Goal: Task Accomplishment & Management: Complete application form

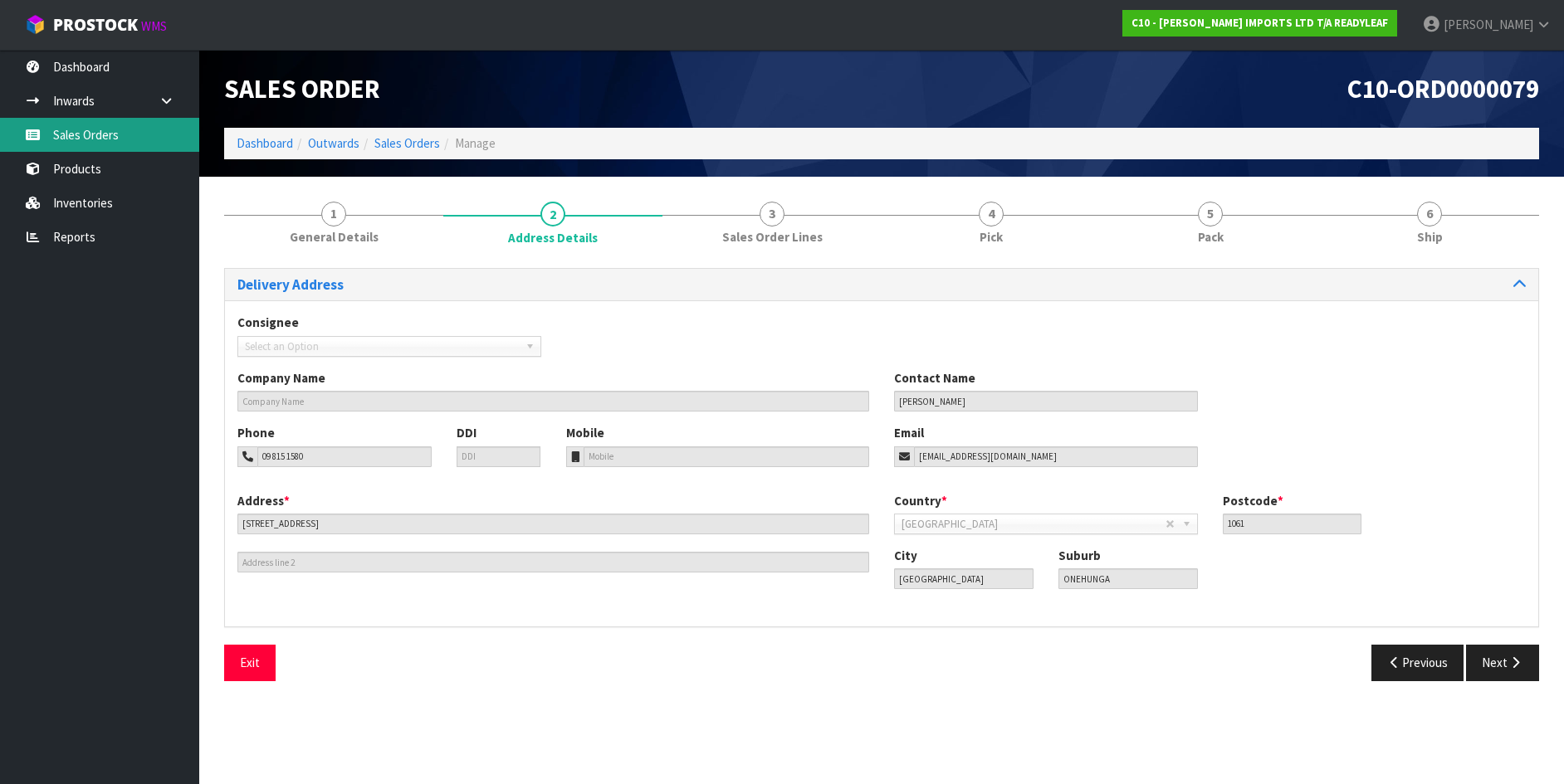
click at [72, 132] on link "Sales Orders" at bounding box center [99, 134] width 199 height 34
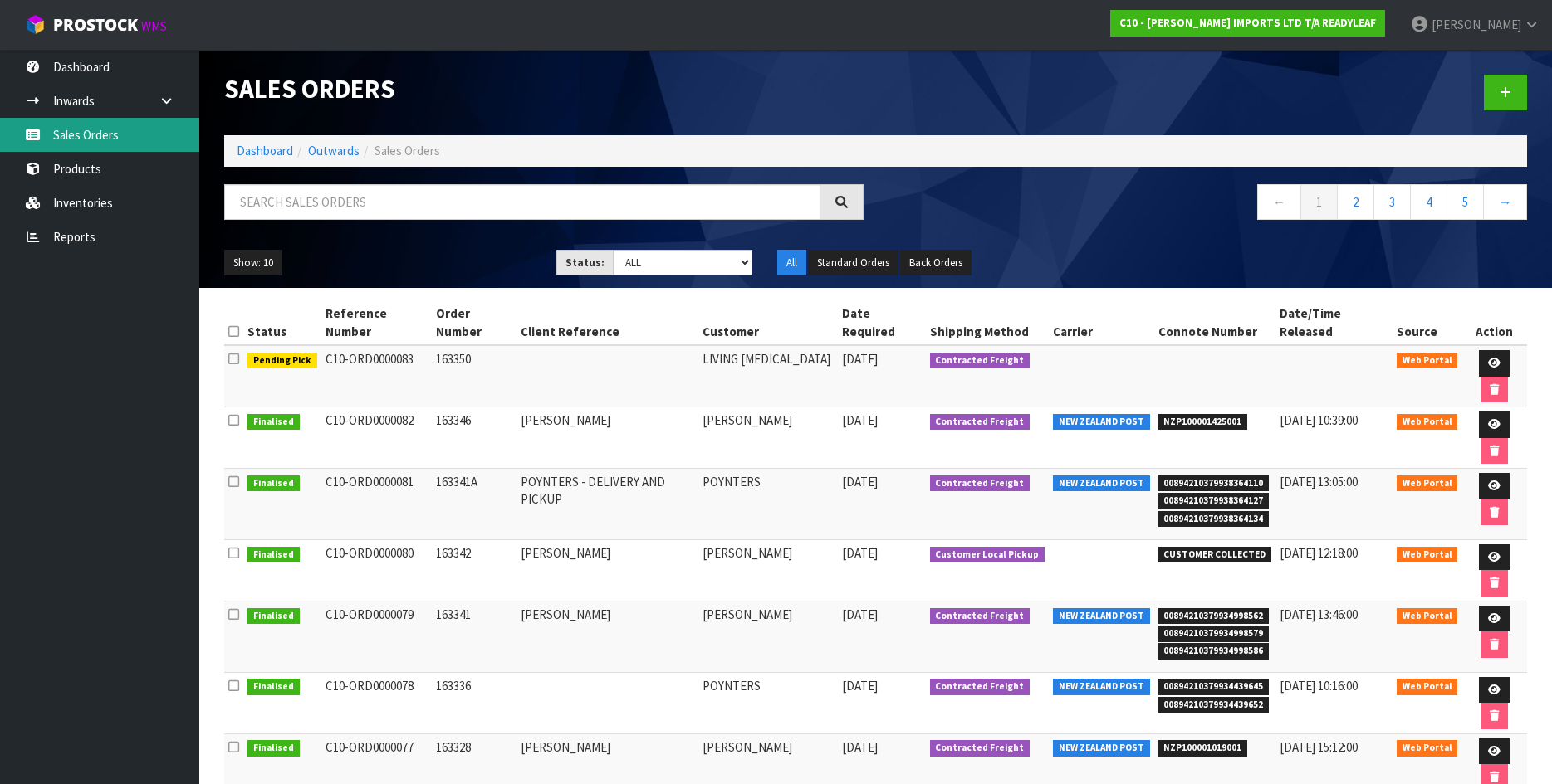
click at [77, 133] on link "Sales Orders" at bounding box center [99, 134] width 199 height 34
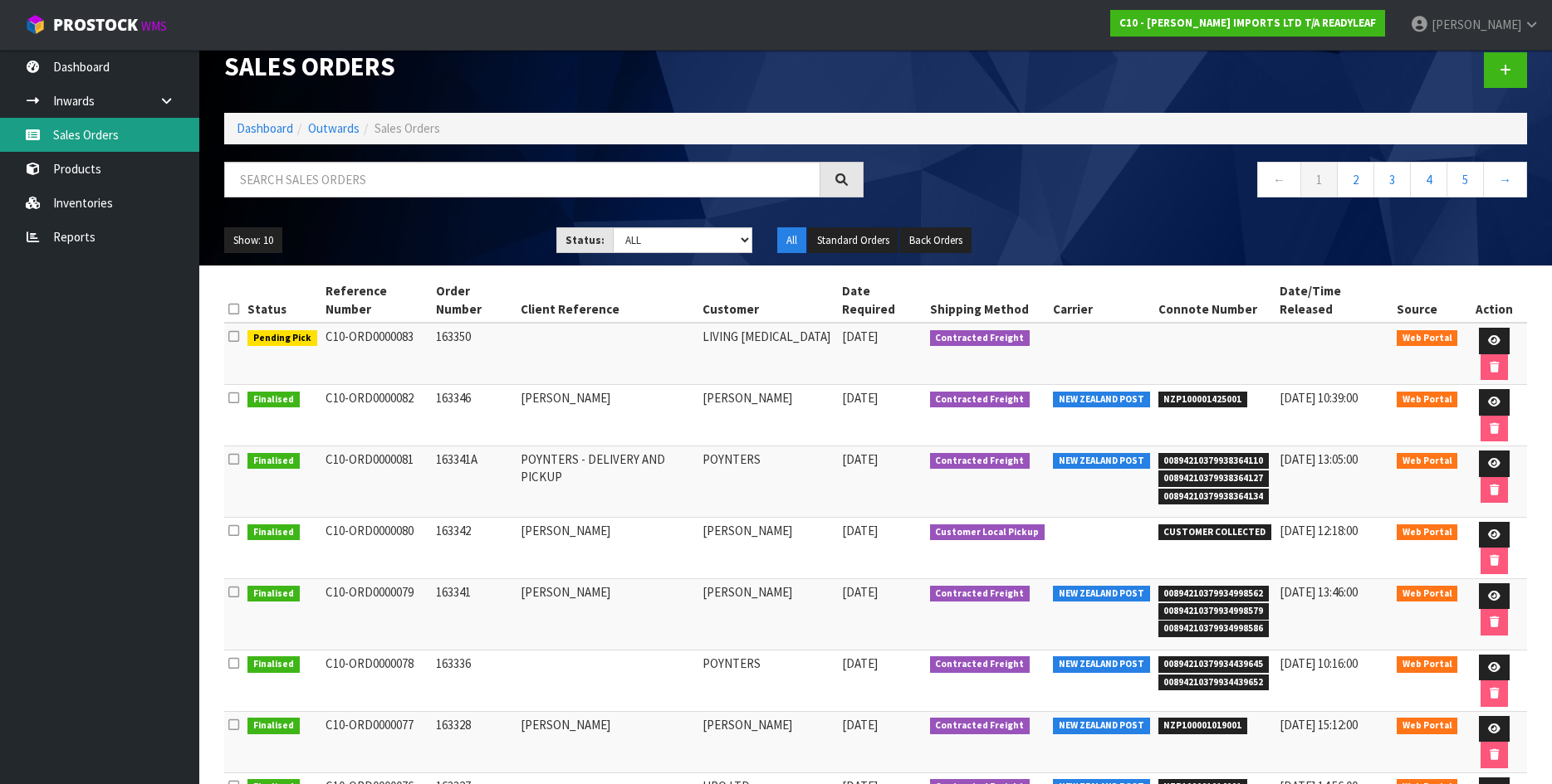
scroll to position [62, 0]
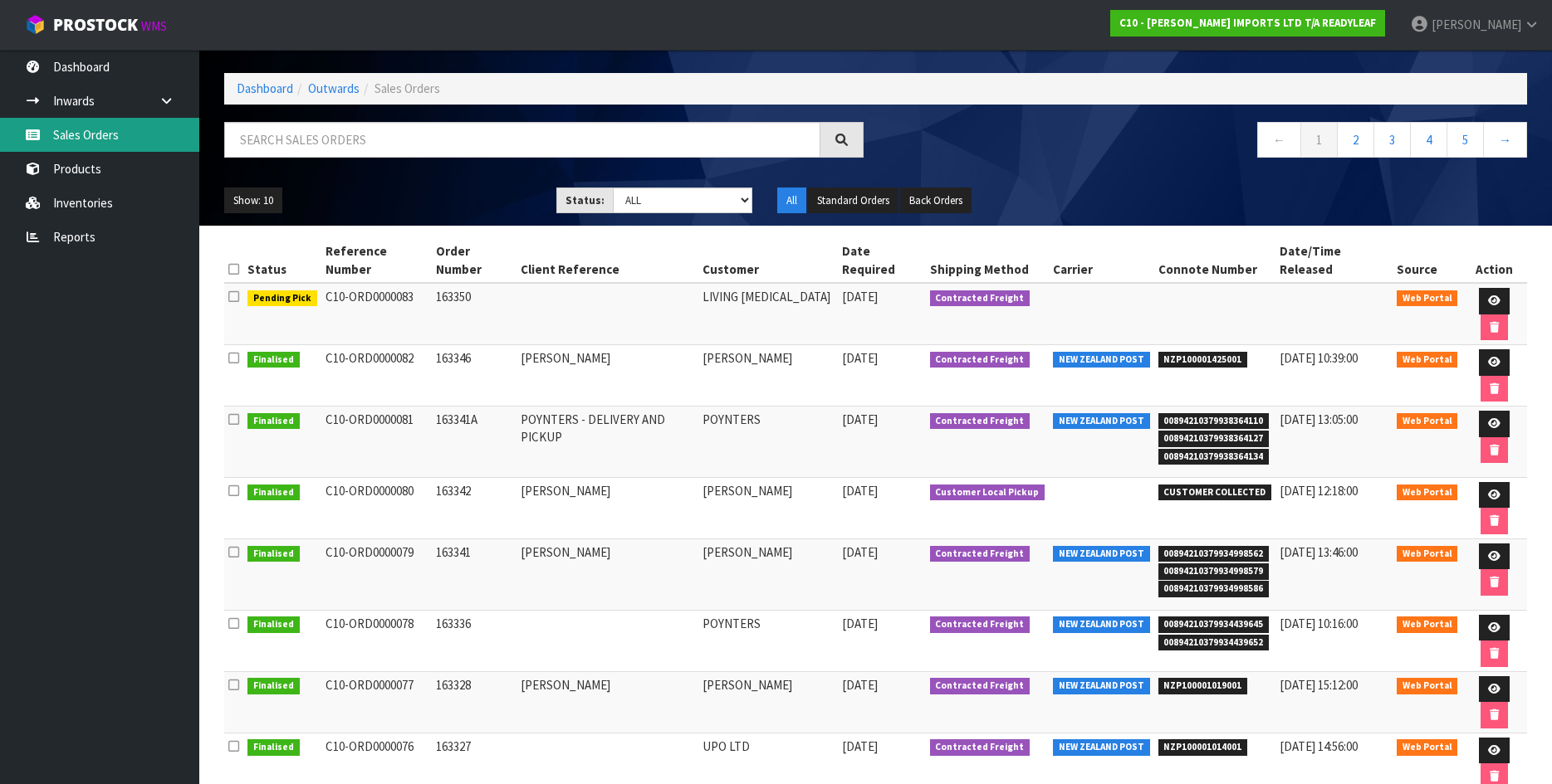
click at [82, 129] on link "Sales Orders" at bounding box center [99, 134] width 199 height 34
click at [245, 84] on link "Dashboard" at bounding box center [265, 88] width 56 height 16
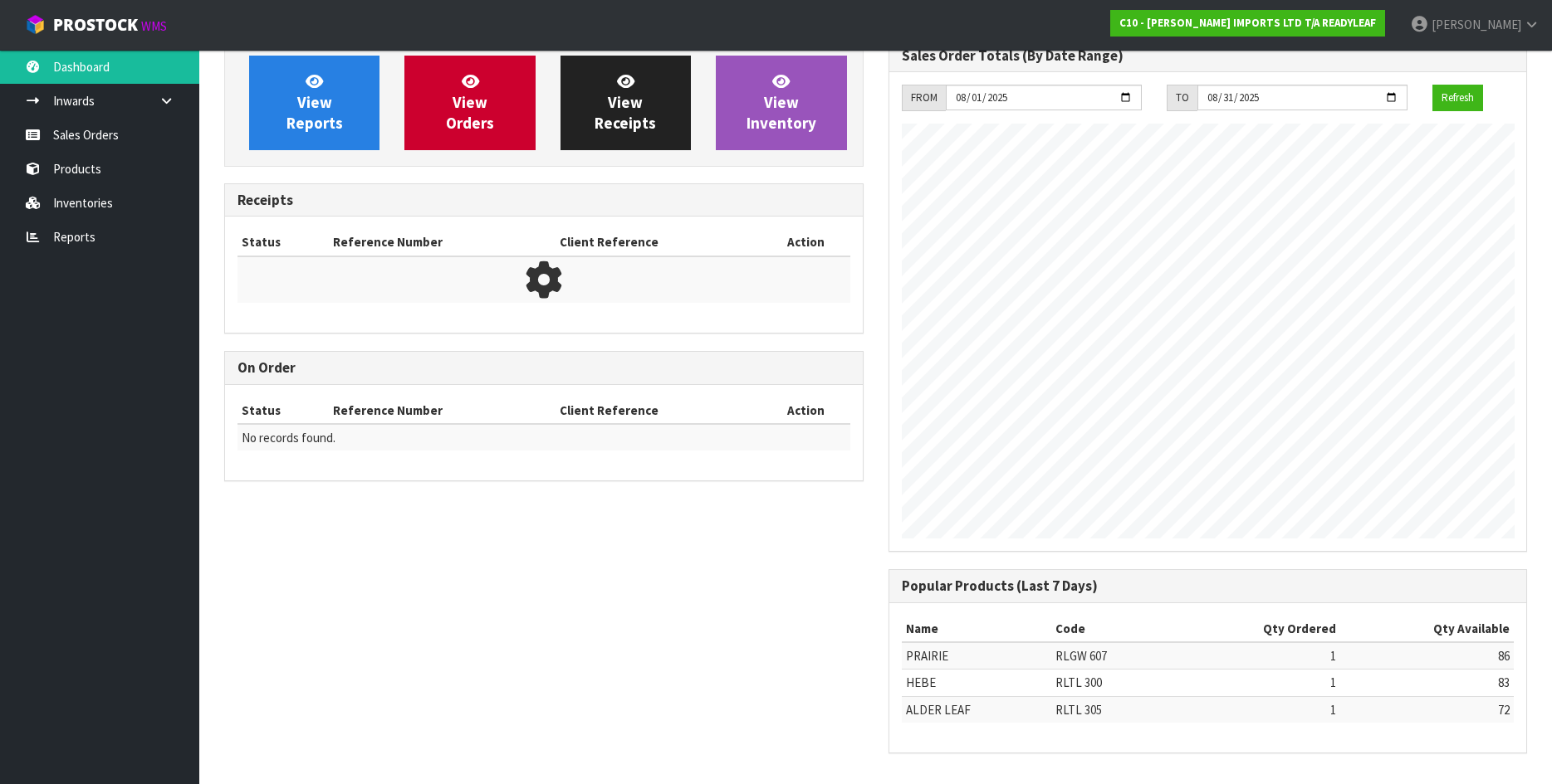
scroll to position [732, 663]
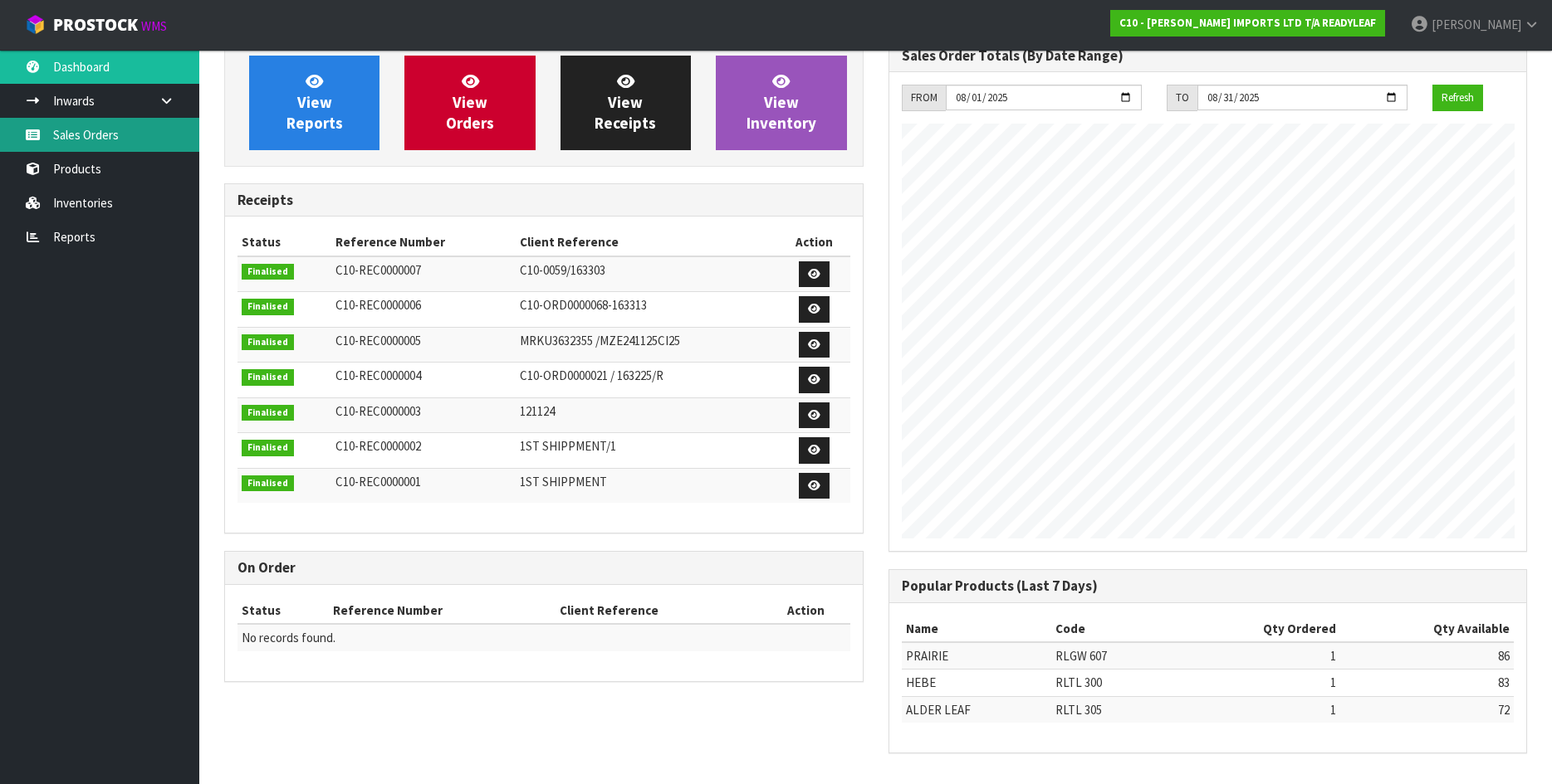
click at [81, 139] on link "Sales Orders" at bounding box center [99, 134] width 199 height 34
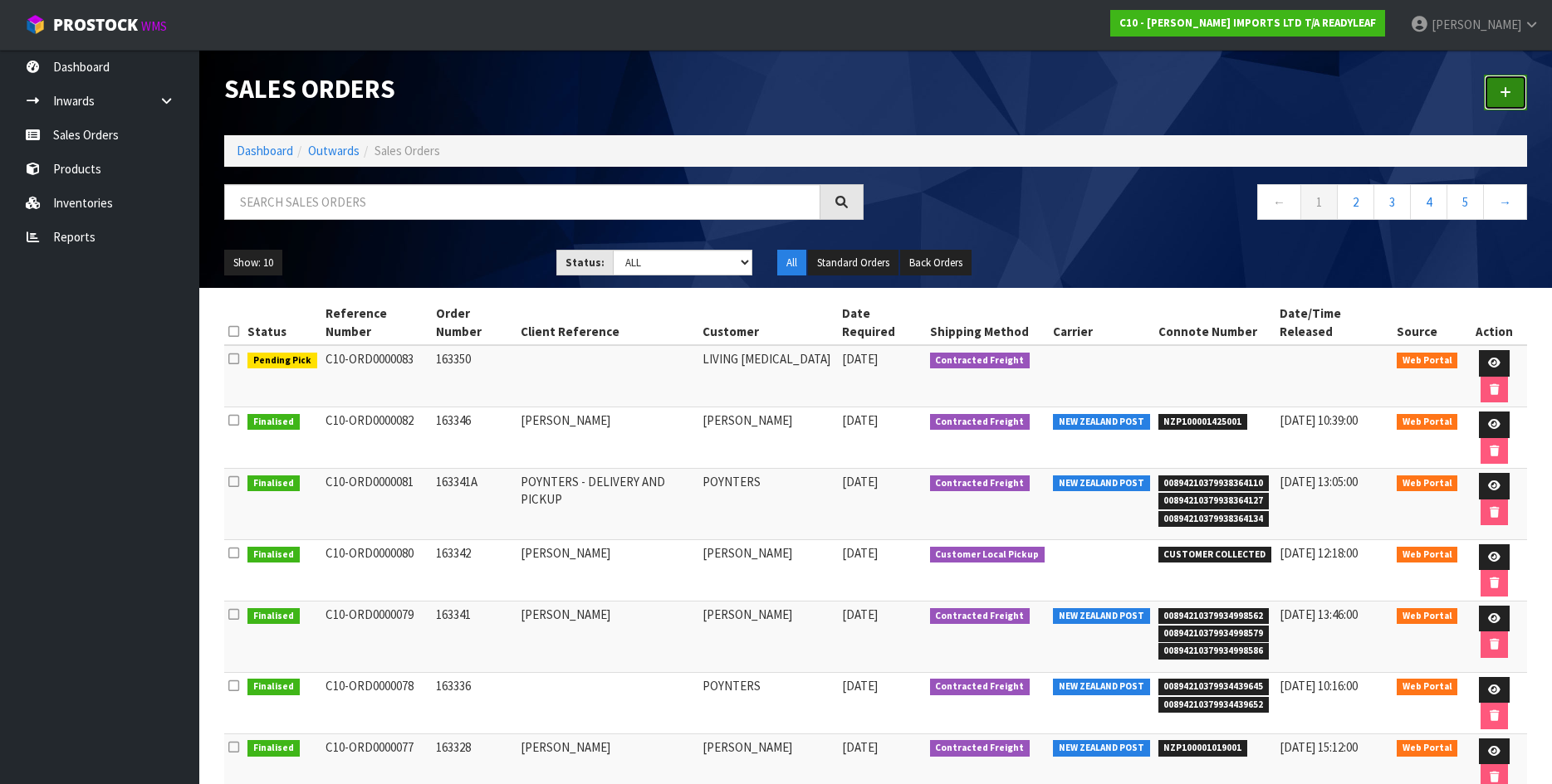
click at [1508, 87] on icon at bounding box center [1506, 92] width 12 height 13
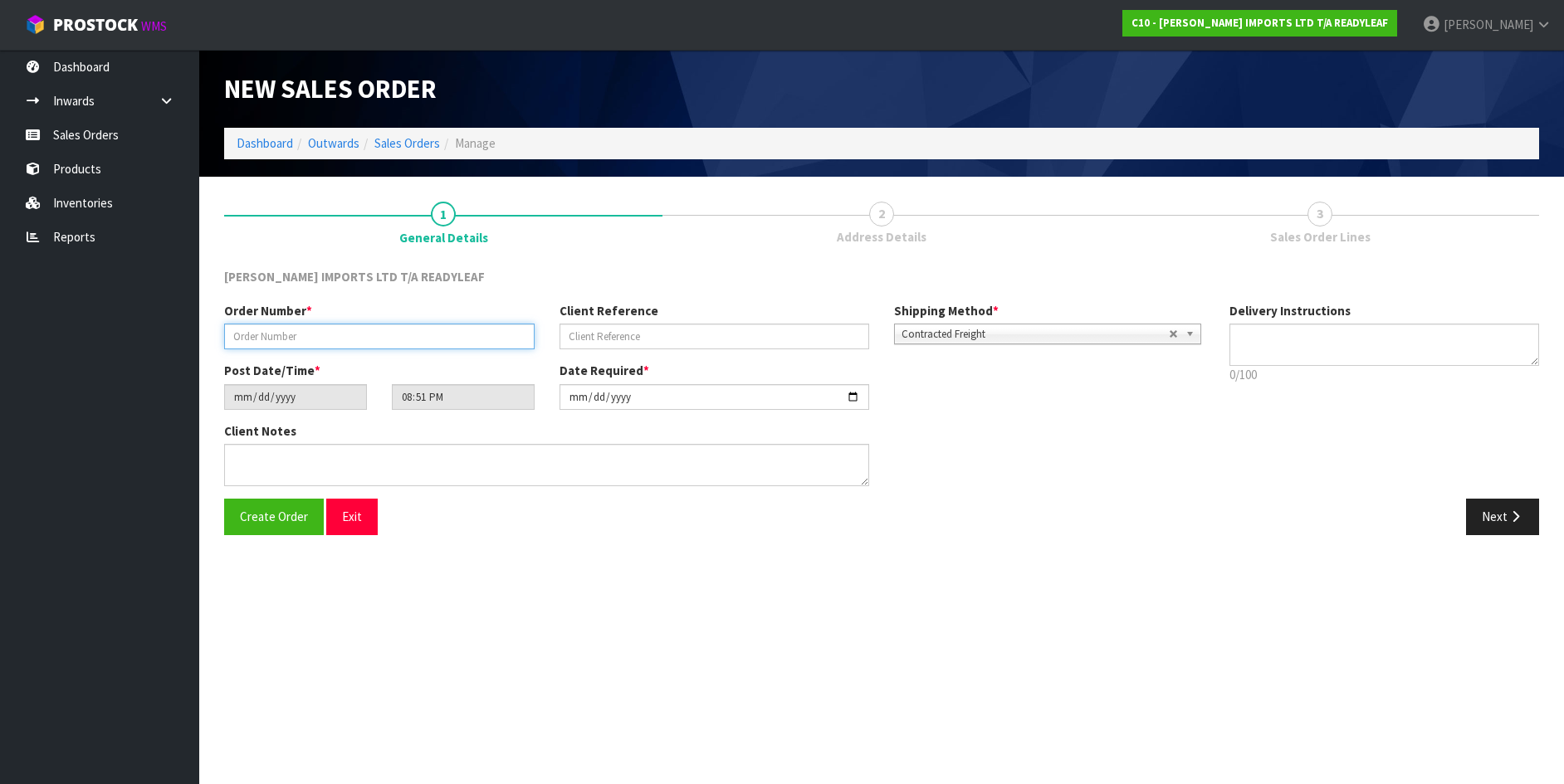
click at [234, 333] on input "text" at bounding box center [379, 336] width 310 height 26
type input "163347"
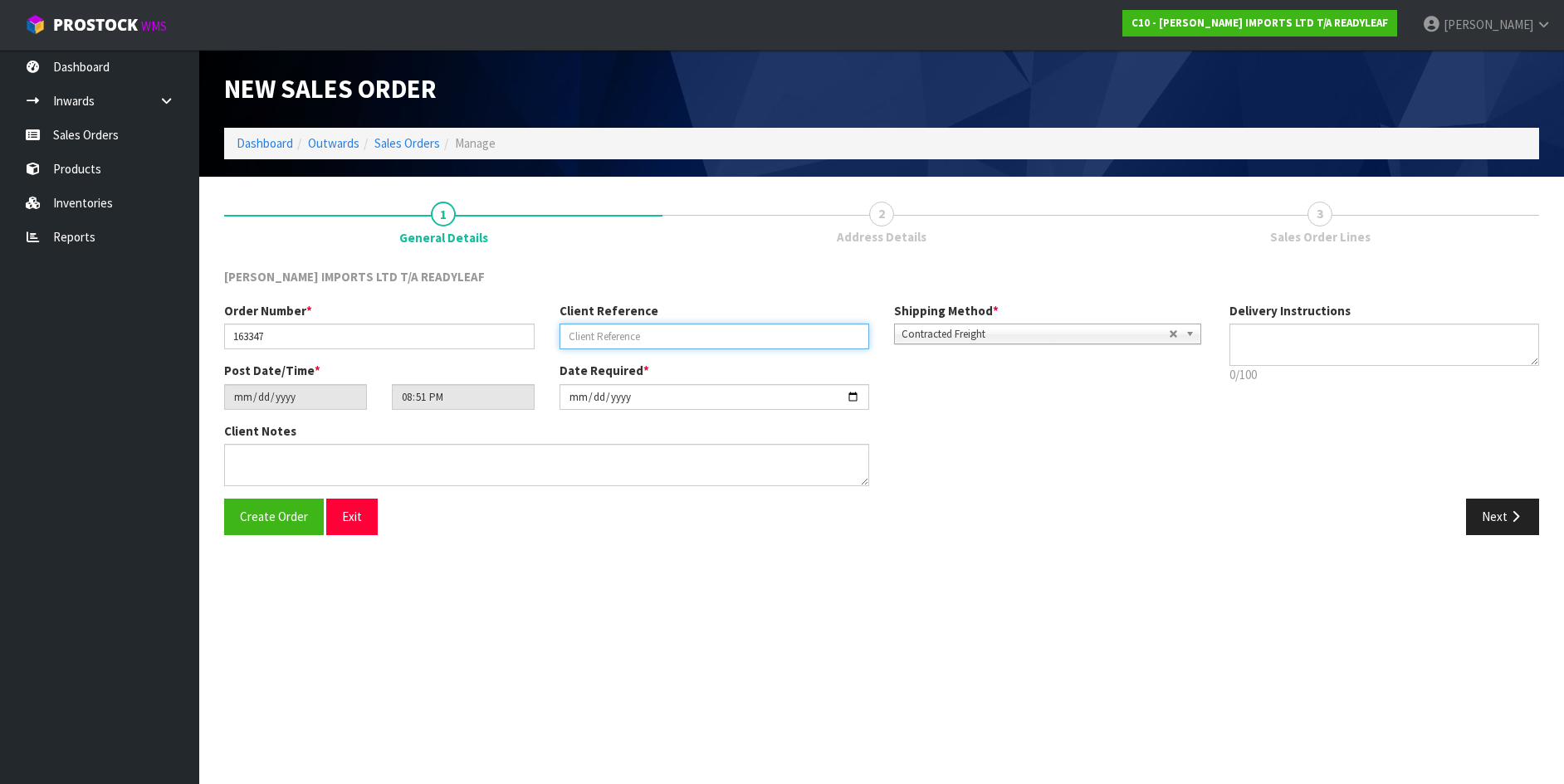
click at [574, 329] on input "text" at bounding box center [714, 336] width 310 height 26
click at [586, 329] on input "text" at bounding box center [714, 336] width 310 height 26
type input "PO31484"
click at [1500, 513] on button "Next" at bounding box center [1502, 517] width 73 height 35
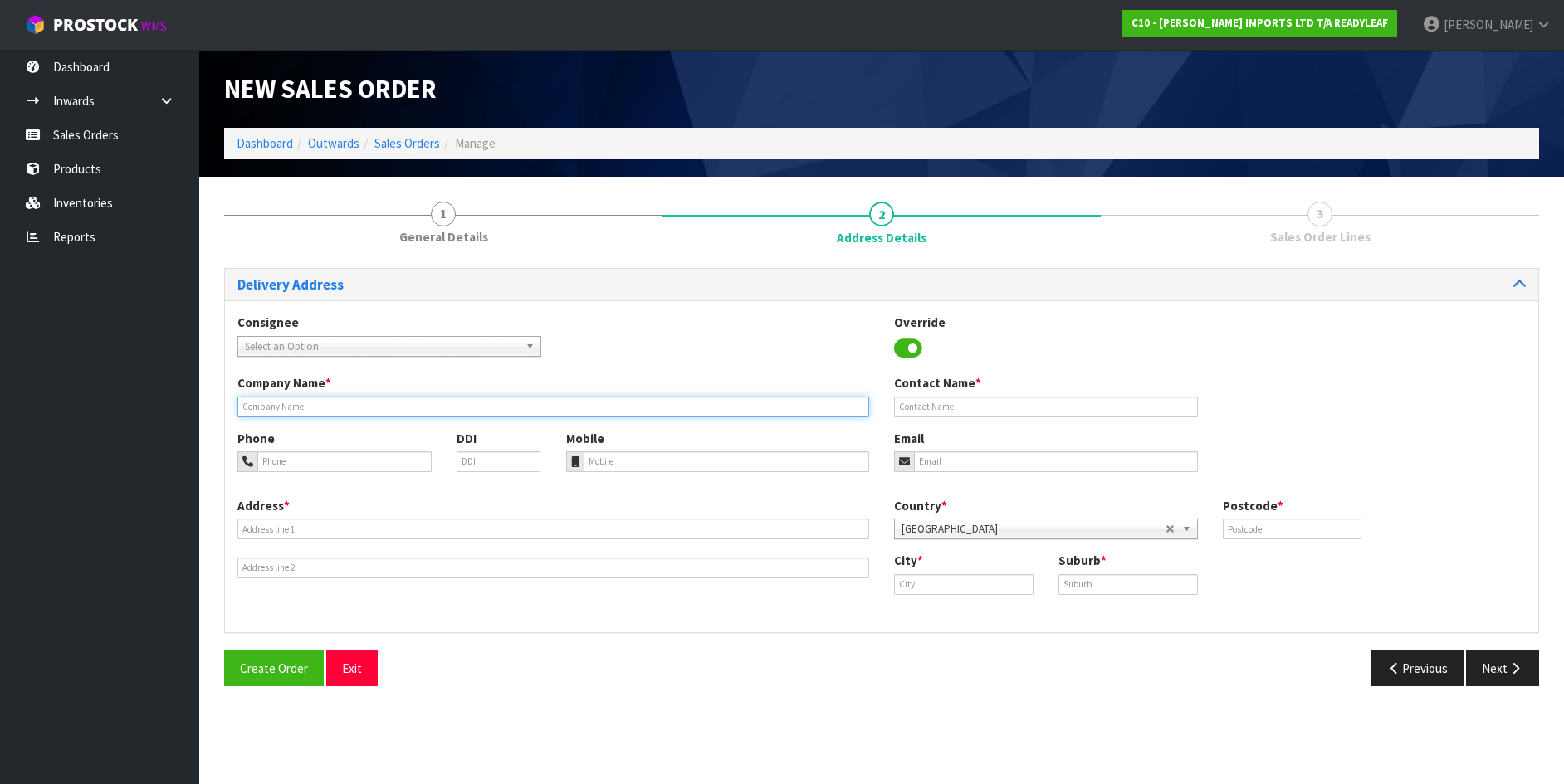
click at [242, 404] on input "text" at bounding box center [554, 407] width 632 height 21
drag, startPoint x: 250, startPoint y: 404, endPoint x: 154, endPoint y: 433, distance: 100.3
click at [249, 405] on input "text" at bounding box center [554, 407] width 632 height 21
type input ";"
type input "NZ SIGN CO"
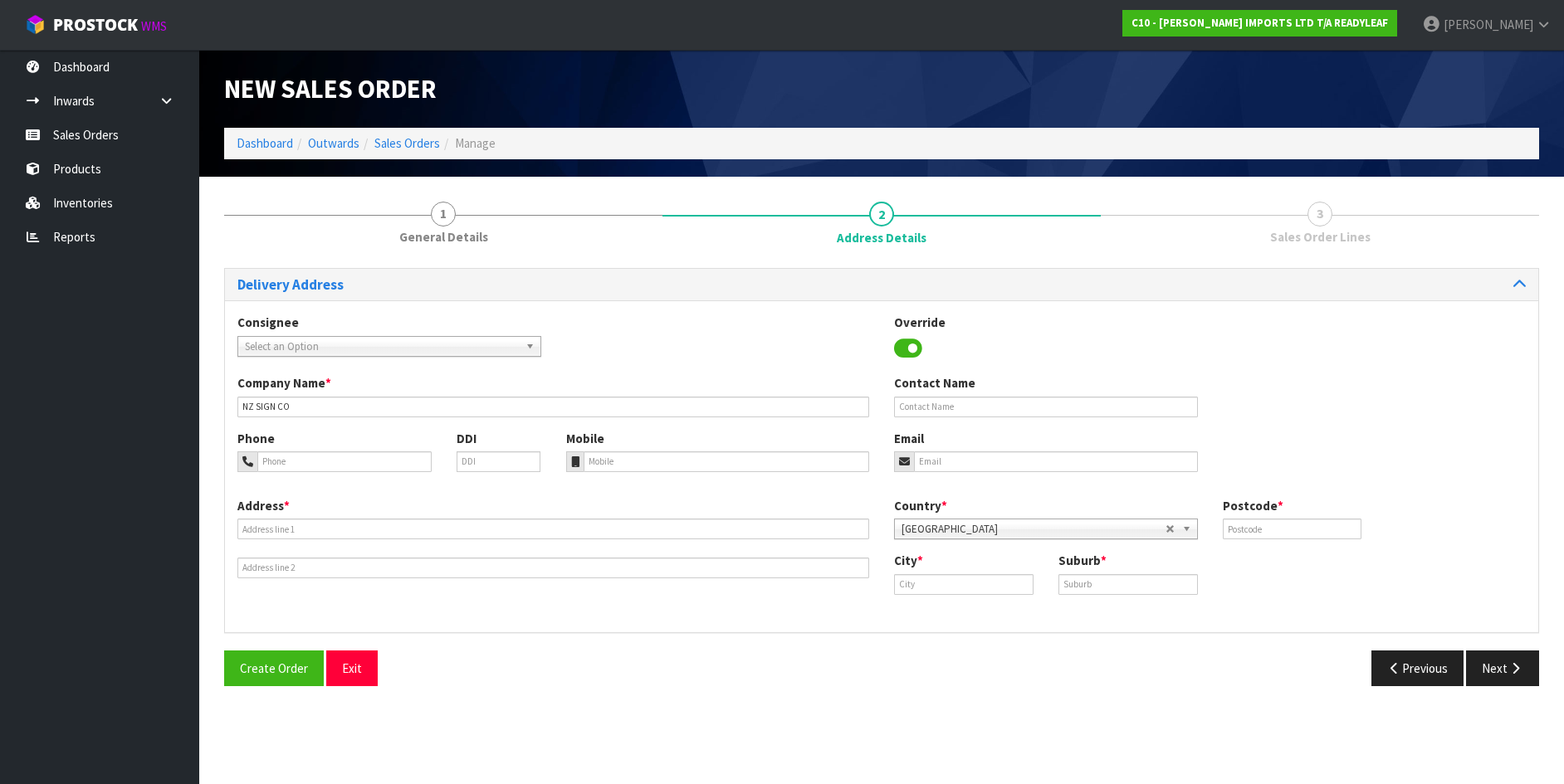
drag, startPoint x: 261, startPoint y: 341, endPoint x: 247, endPoint y: 354, distance: 19.1
click at [260, 350] on span "Select an Option" at bounding box center [382, 347] width 274 height 20
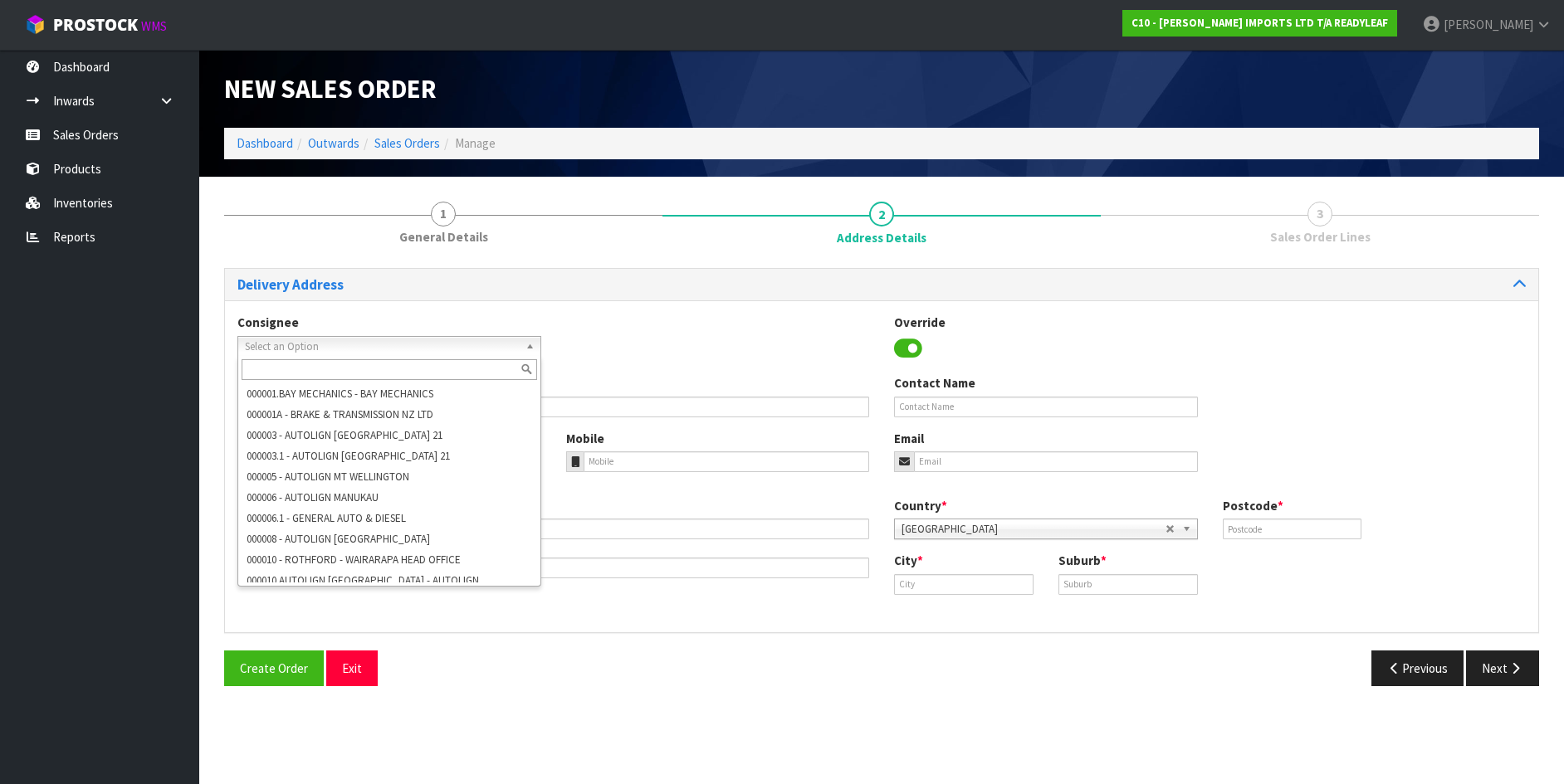
click at [622, 308] on div "Consignee 000001.BAY MECHANICS - BAY MECHANICS 000001A - BRAKE & TRANSMISSION N…" at bounding box center [882, 466] width 1314 height 332
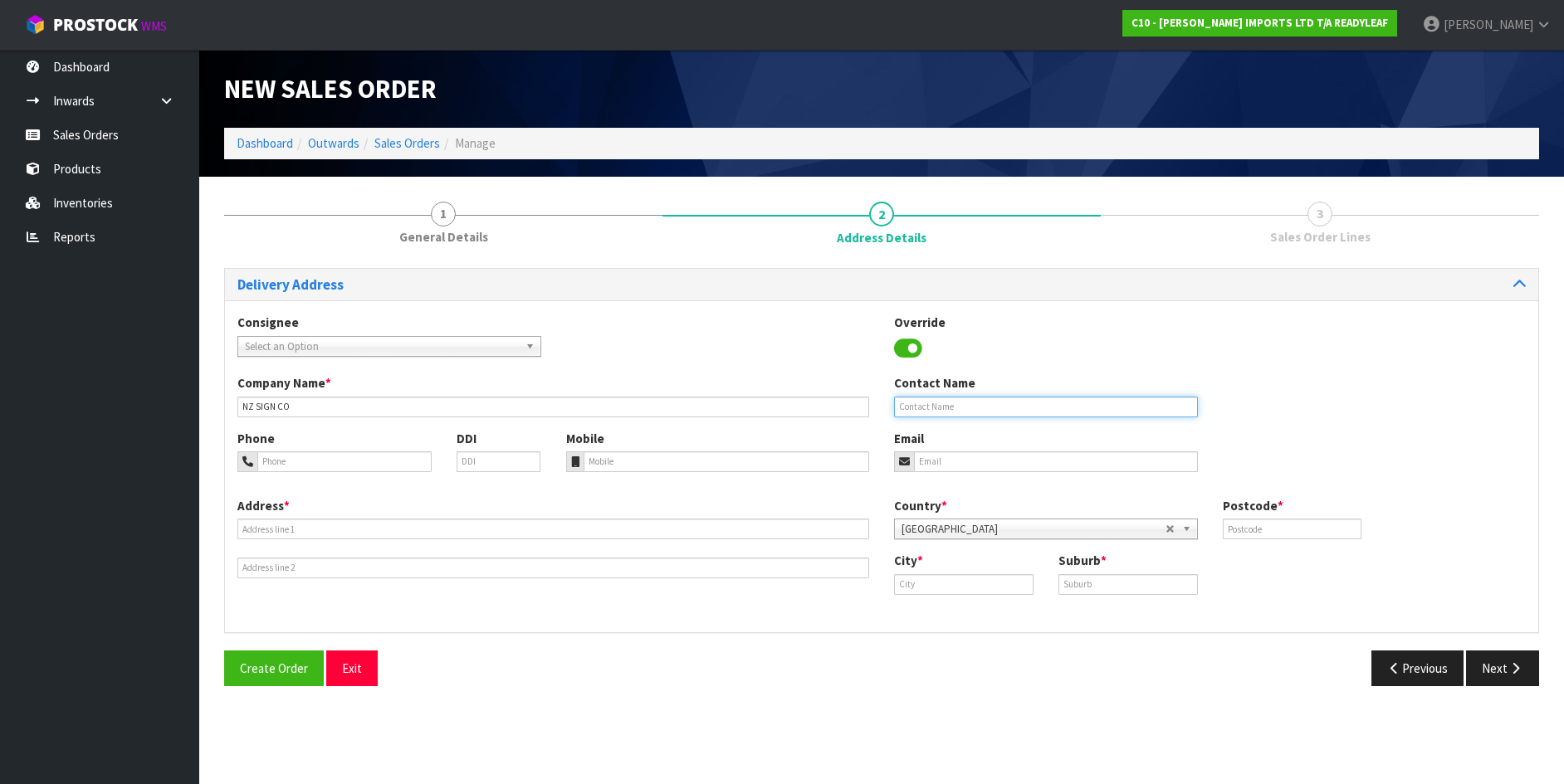
click at [900, 406] on input "text" at bounding box center [1046, 407] width 304 height 21
type input "[PERSON_NAME]"
click at [592, 460] on input "tel" at bounding box center [726, 461] width 287 height 21
click at [274, 457] on input "tel" at bounding box center [344, 461] width 174 height 21
click at [268, 459] on input "078474476" at bounding box center [344, 461] width 174 height 21
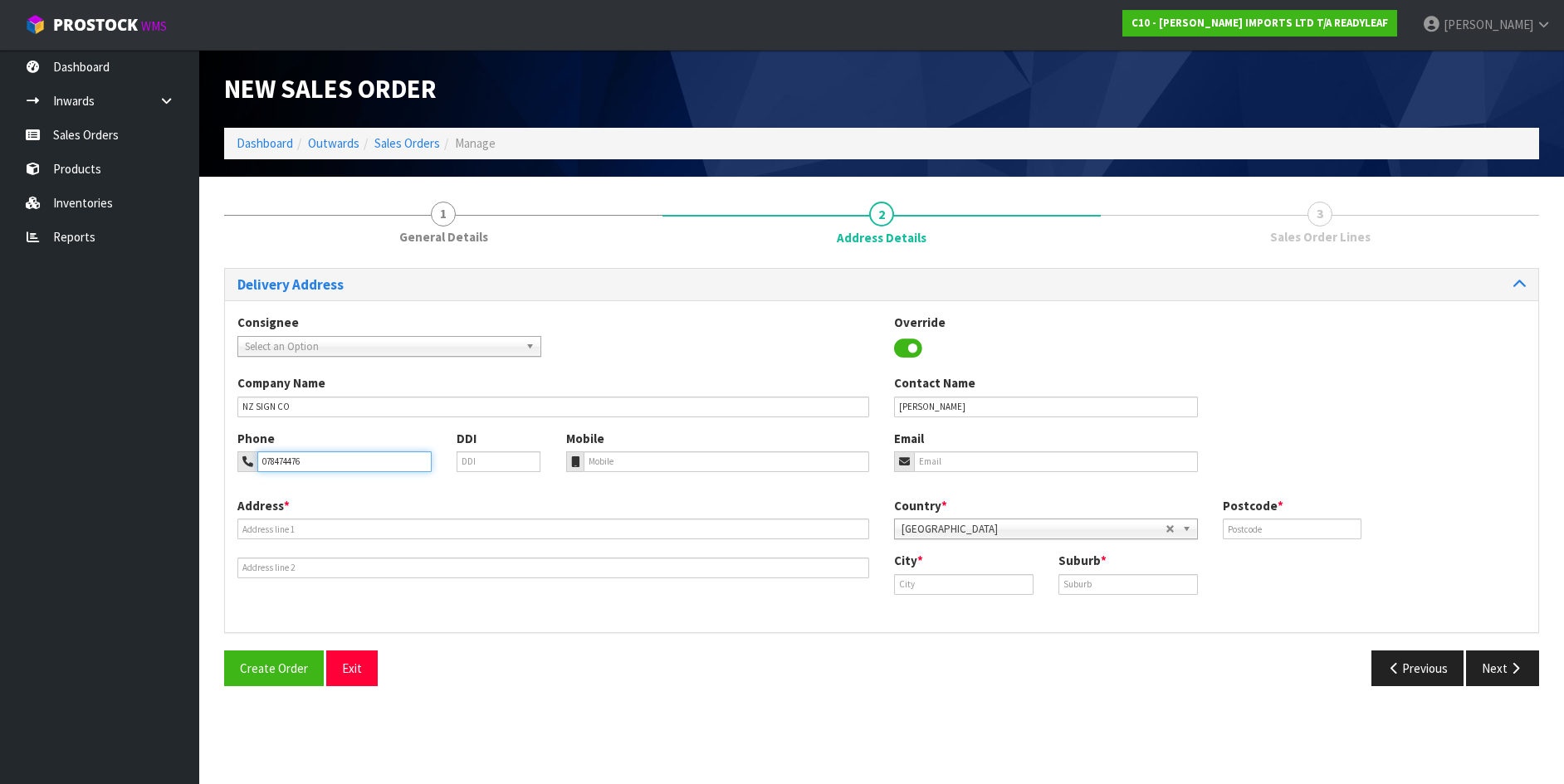
click at [268, 461] on input "078474476" at bounding box center [344, 461] width 174 height 21
click at [271, 463] on input "078474476" at bounding box center [344, 461] width 174 height 21
drag, startPoint x: 282, startPoint y: 460, endPoint x: 219, endPoint y: 466, distance: 63.3
click at [282, 460] on input "07 8474476" at bounding box center [344, 461] width 174 height 21
click at [286, 460] on input "07 8474476" at bounding box center [344, 461] width 174 height 21
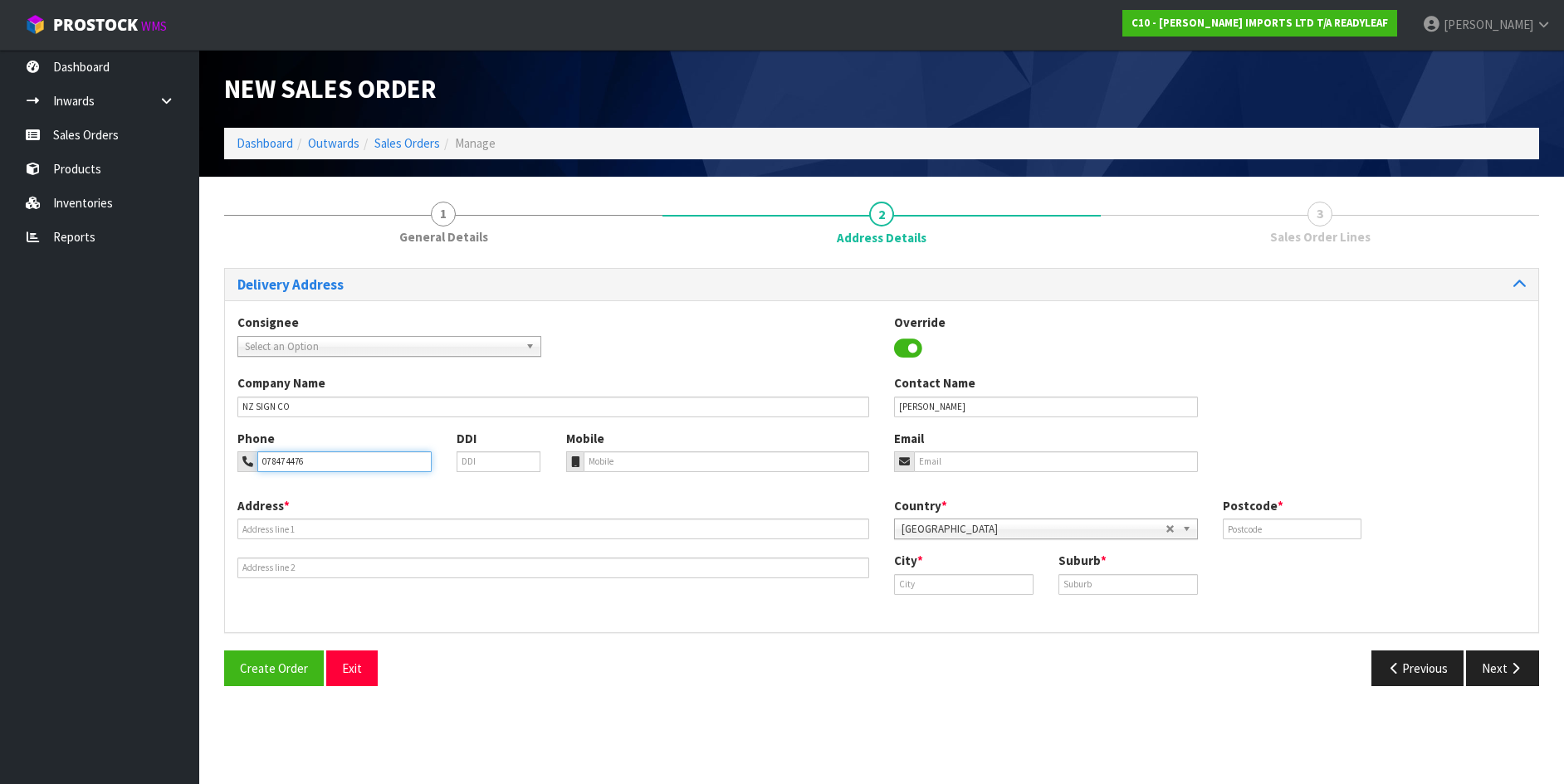
type input "07 847 4476"
click at [602, 459] on input "tel" at bounding box center [726, 461] width 287 height 21
click at [600, 466] on input "027459246" at bounding box center [726, 461] width 287 height 21
click at [624, 459] on input "027 459246" at bounding box center [726, 461] width 287 height 21
click at [615, 462] on input "027 4592436" at bounding box center [726, 461] width 287 height 21
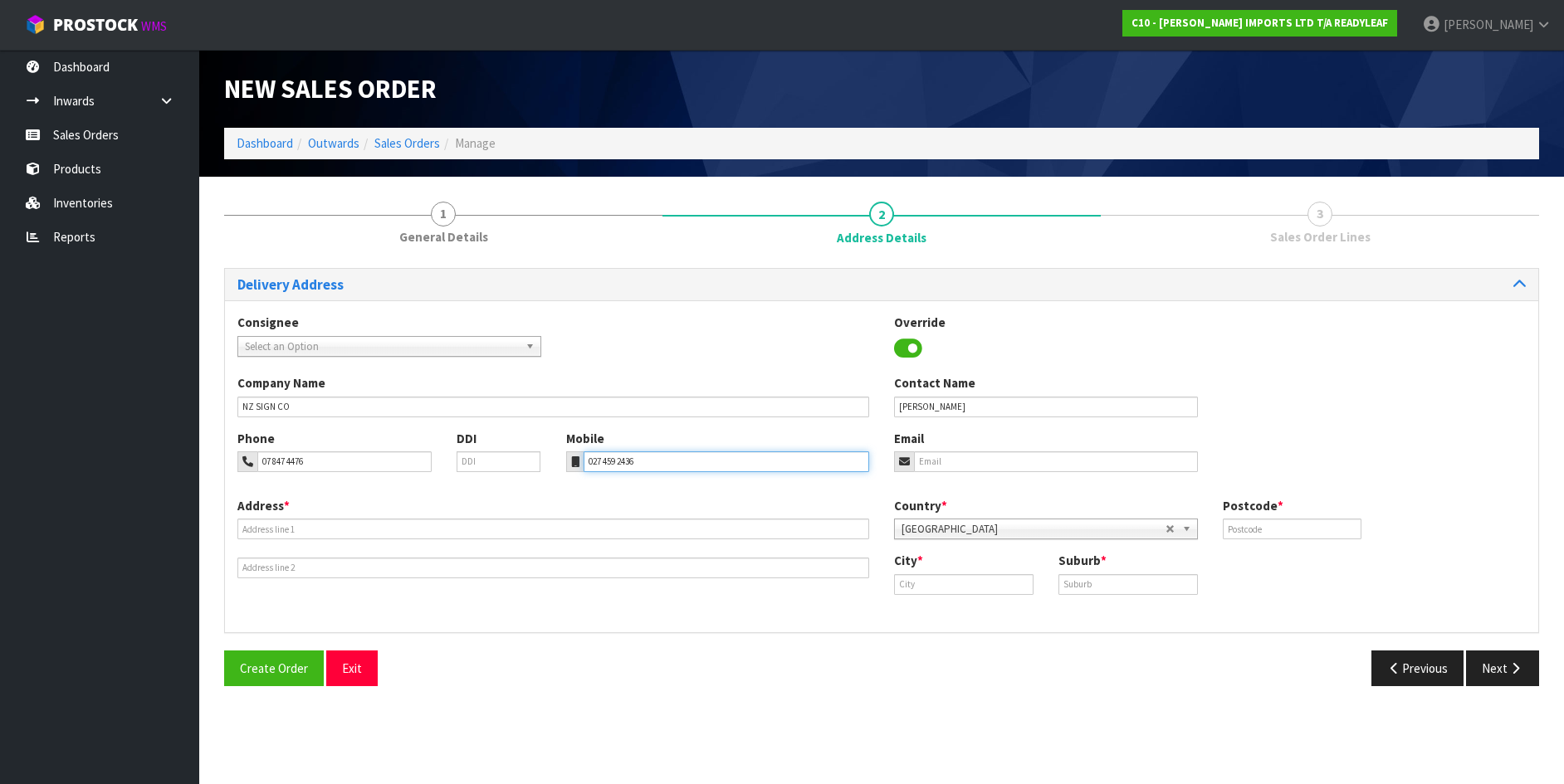
type input "027 459 2436"
click at [918, 455] on input "email" at bounding box center [1056, 461] width 284 height 21
type input "[EMAIL_ADDRESS][DOMAIN_NAME]"
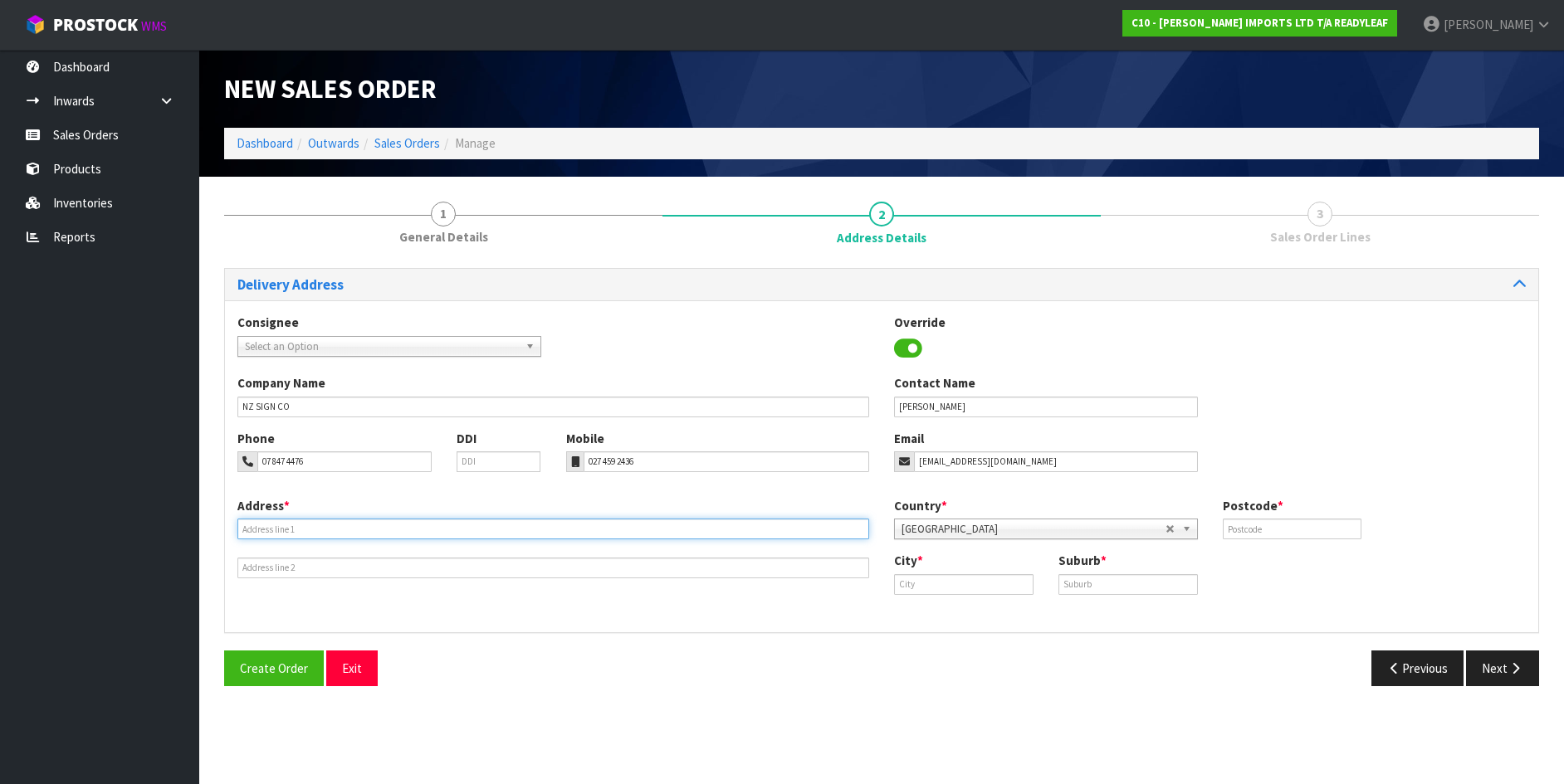
click at [240, 528] on input "text" at bounding box center [554, 529] width 632 height 21
type input "[STREET_ADDRESS]"
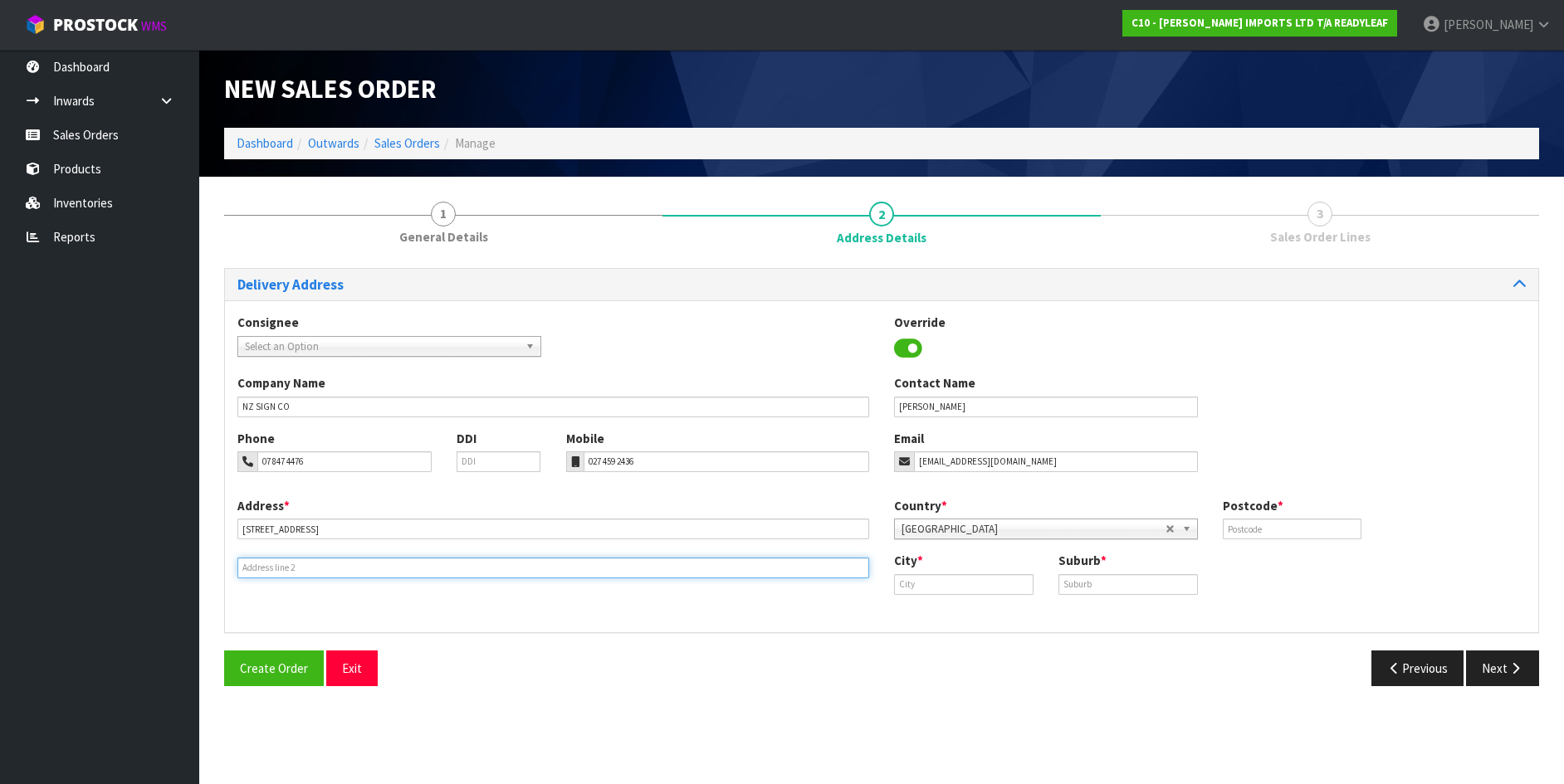
drag, startPoint x: 261, startPoint y: 571, endPoint x: 155, endPoint y: 579, distance: 106.3
click at [254, 575] on input "text" at bounding box center [554, 568] width 632 height 21
type input "[PERSON_NAME]"
click at [905, 584] on input "text" at bounding box center [964, 585] width 140 height 21
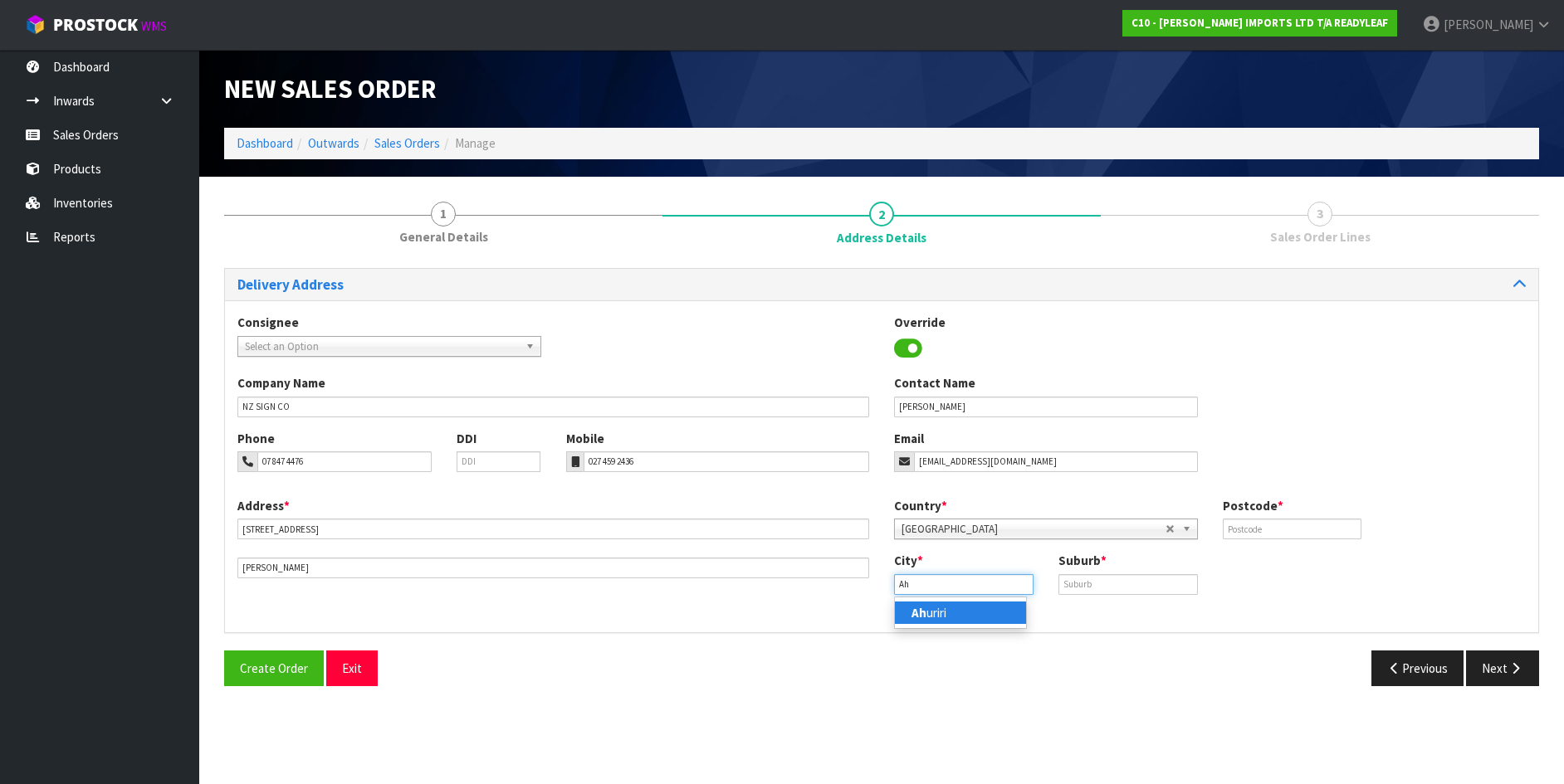
type input "A"
click at [919, 612] on strong "Ham" at bounding box center [919, 613] width 25 height 16
type input "[PERSON_NAME]"
drag, startPoint x: 1068, startPoint y: 579, endPoint x: 1058, endPoint y: 582, distance: 10.4
click at [1065, 581] on input "text" at bounding box center [1128, 585] width 140 height 21
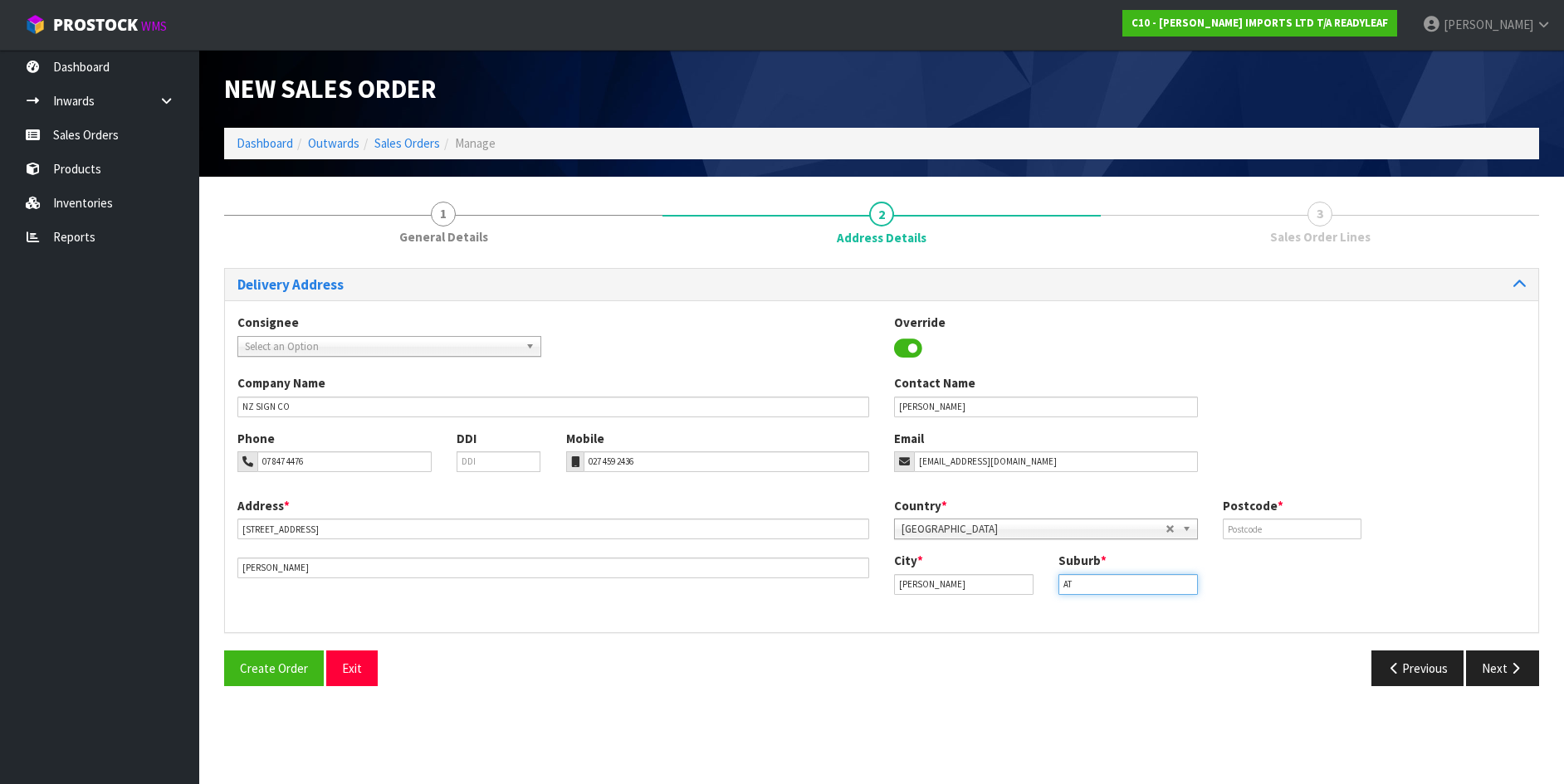
type input "A"
type input "[PERSON_NAME]"
click at [1230, 533] on input "text" at bounding box center [1293, 529] width 140 height 21
type input "3200"
click at [1491, 660] on button "Next" at bounding box center [1502, 668] width 73 height 35
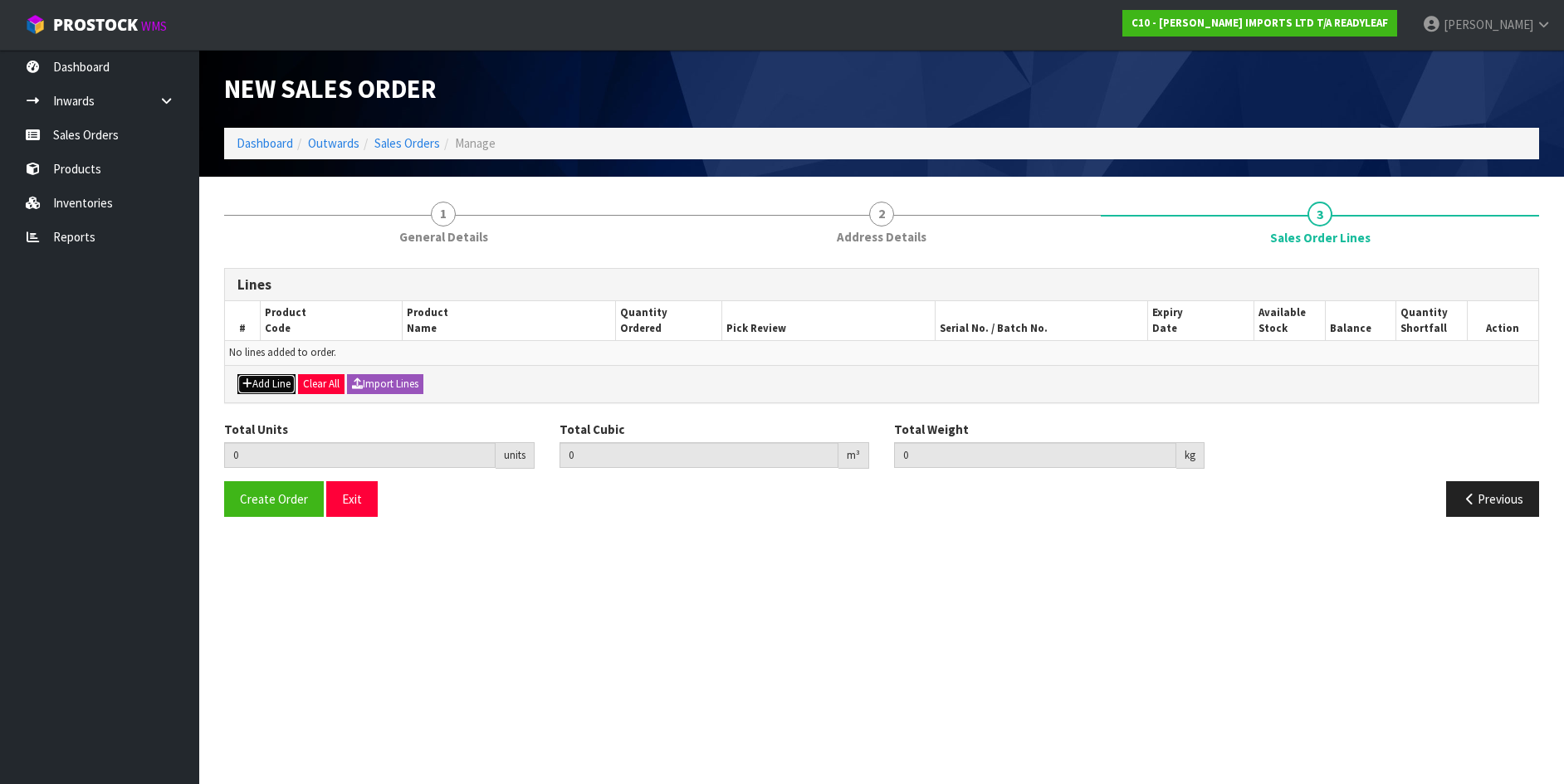
click at [256, 381] on button "Add Line" at bounding box center [266, 384] width 58 height 20
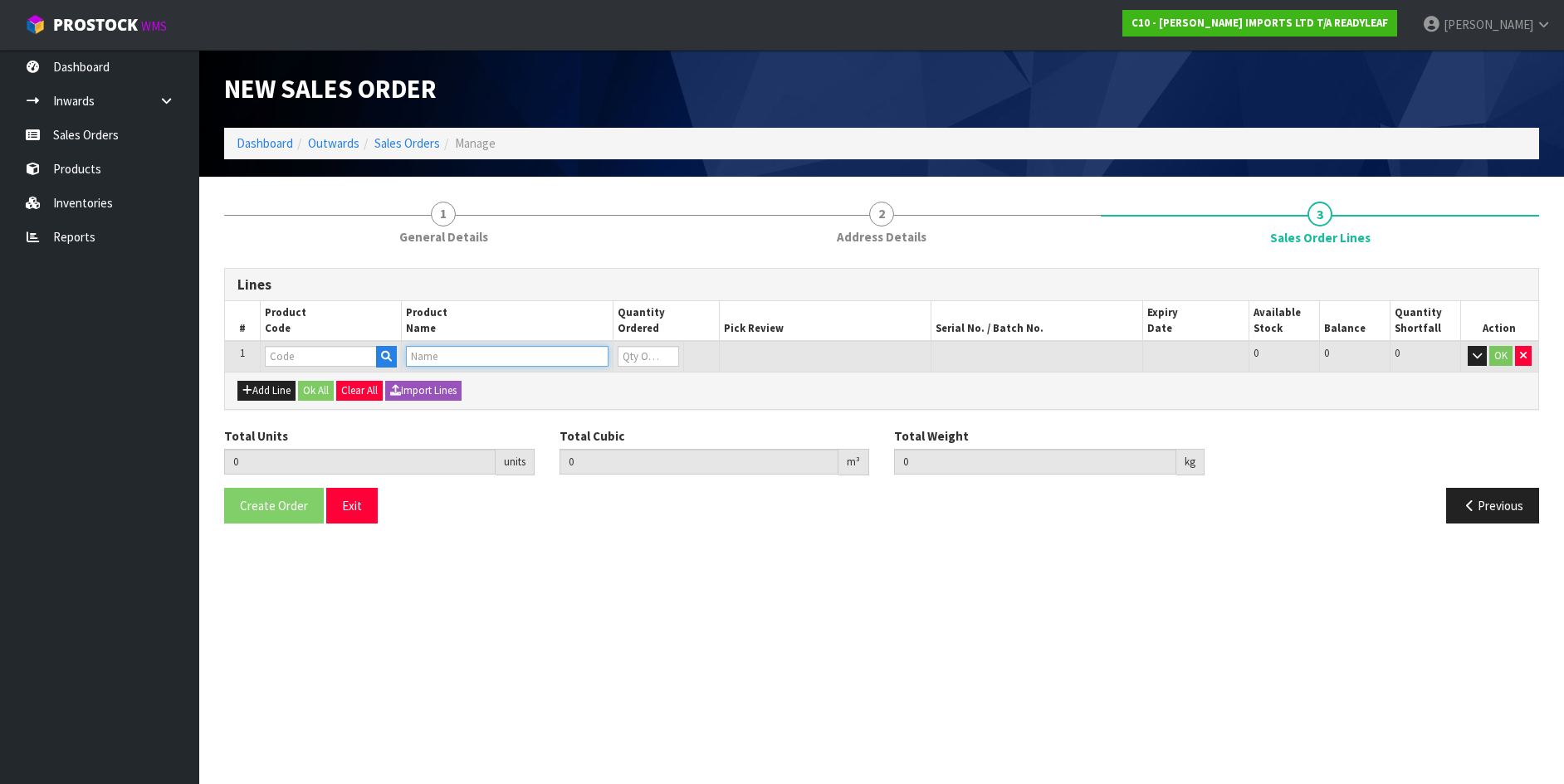
drag, startPoint x: 411, startPoint y: 354, endPoint x: 307, endPoint y: 383, distance: 108.0
click at [407, 354] on input "text" at bounding box center [507, 356] width 203 height 21
click at [528, 360] on input "JAPONICA PREMIUM" at bounding box center [507, 356] width 203 height 21
type input "JAPONICA PREMIUM"
click at [497, 377] on div "Add Line Ok All Clear All Import Lines" at bounding box center [882, 391] width 1314 height 37
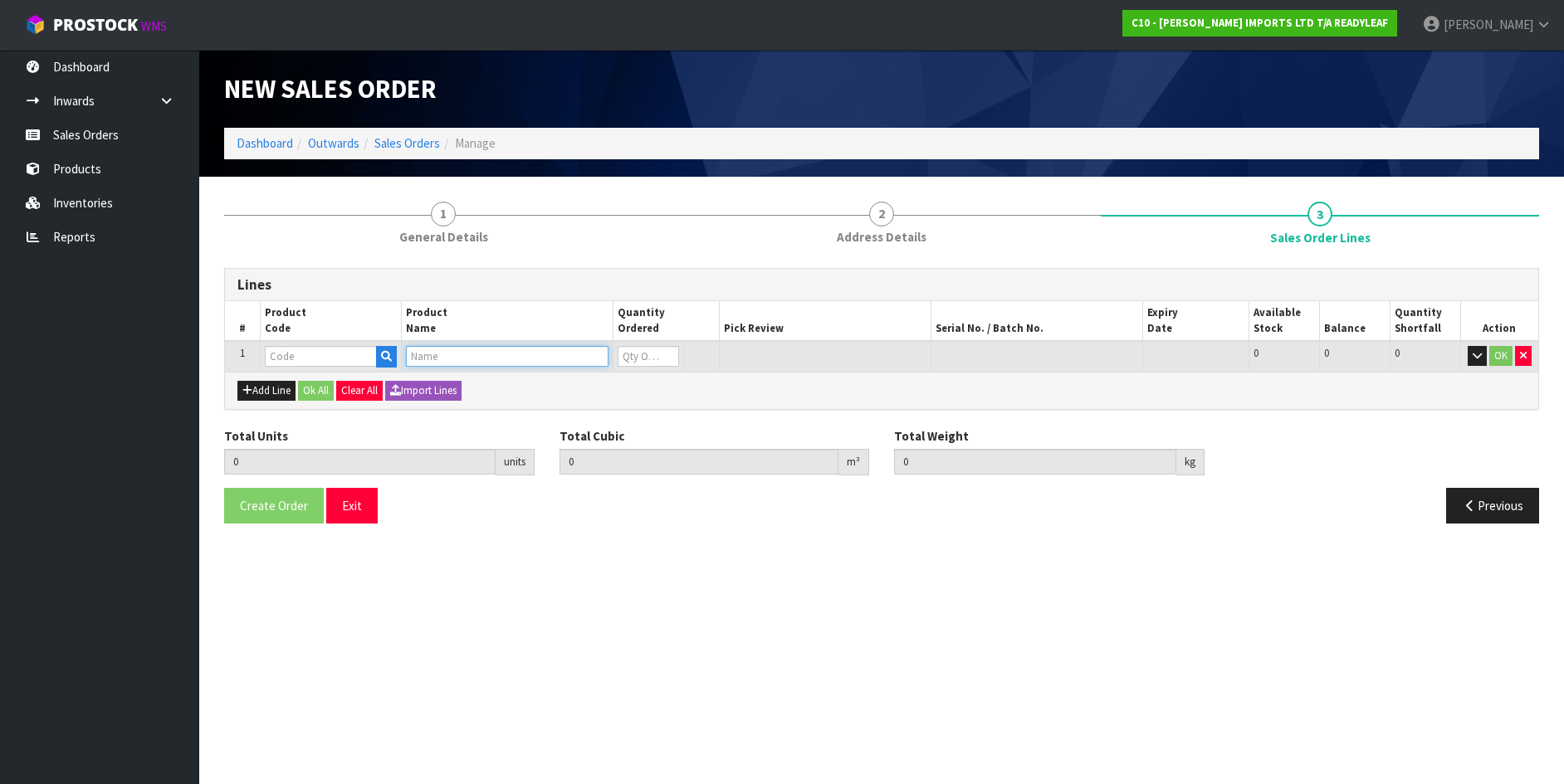
click at [418, 352] on input "text" at bounding box center [507, 356] width 203 height 21
type input "[PERSON_NAME]"
click at [493, 379] on link "[PERSON_NAME] 50 CM X 50 CM" at bounding box center [529, 385] width 245 height 23
type input "JAPONICA 50 CM X 50 CM"
type input "0.000000"
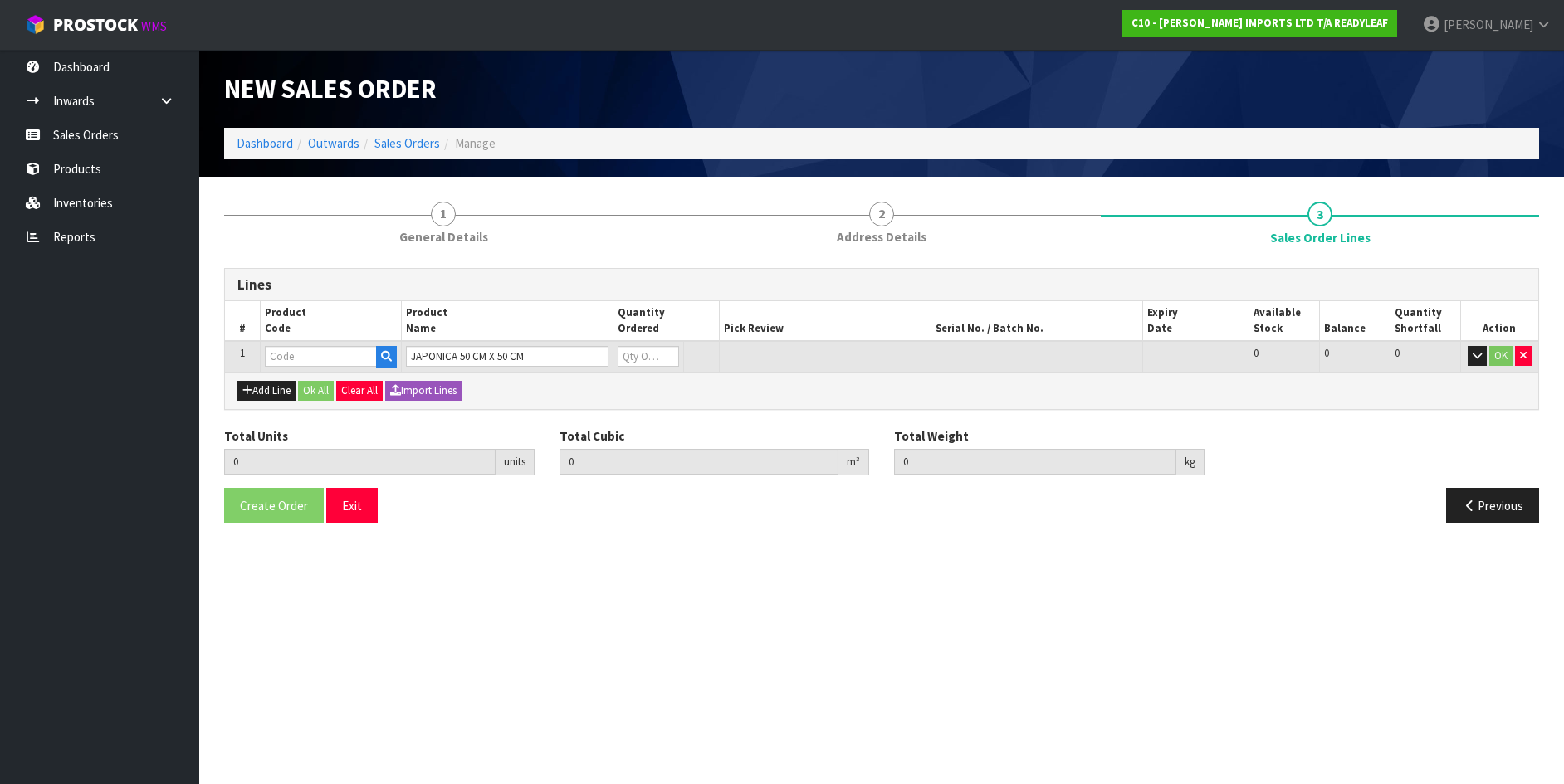
type input "0.000"
type input "RLTL 313"
type input "0"
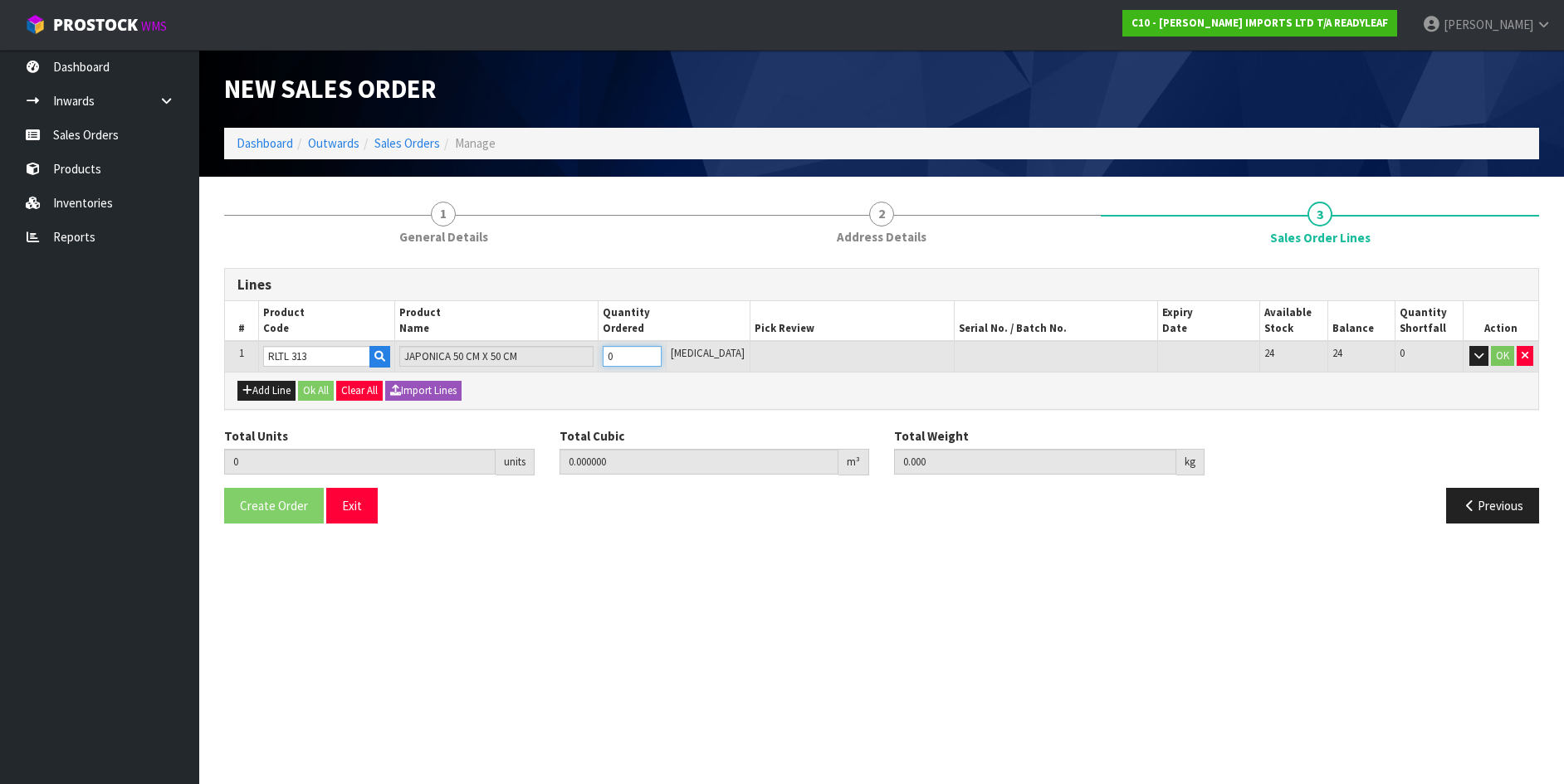
click at [622, 349] on input "0" at bounding box center [632, 356] width 59 height 21
type input "30"
type input "0.333354"
type input "32.15"
type input "30"
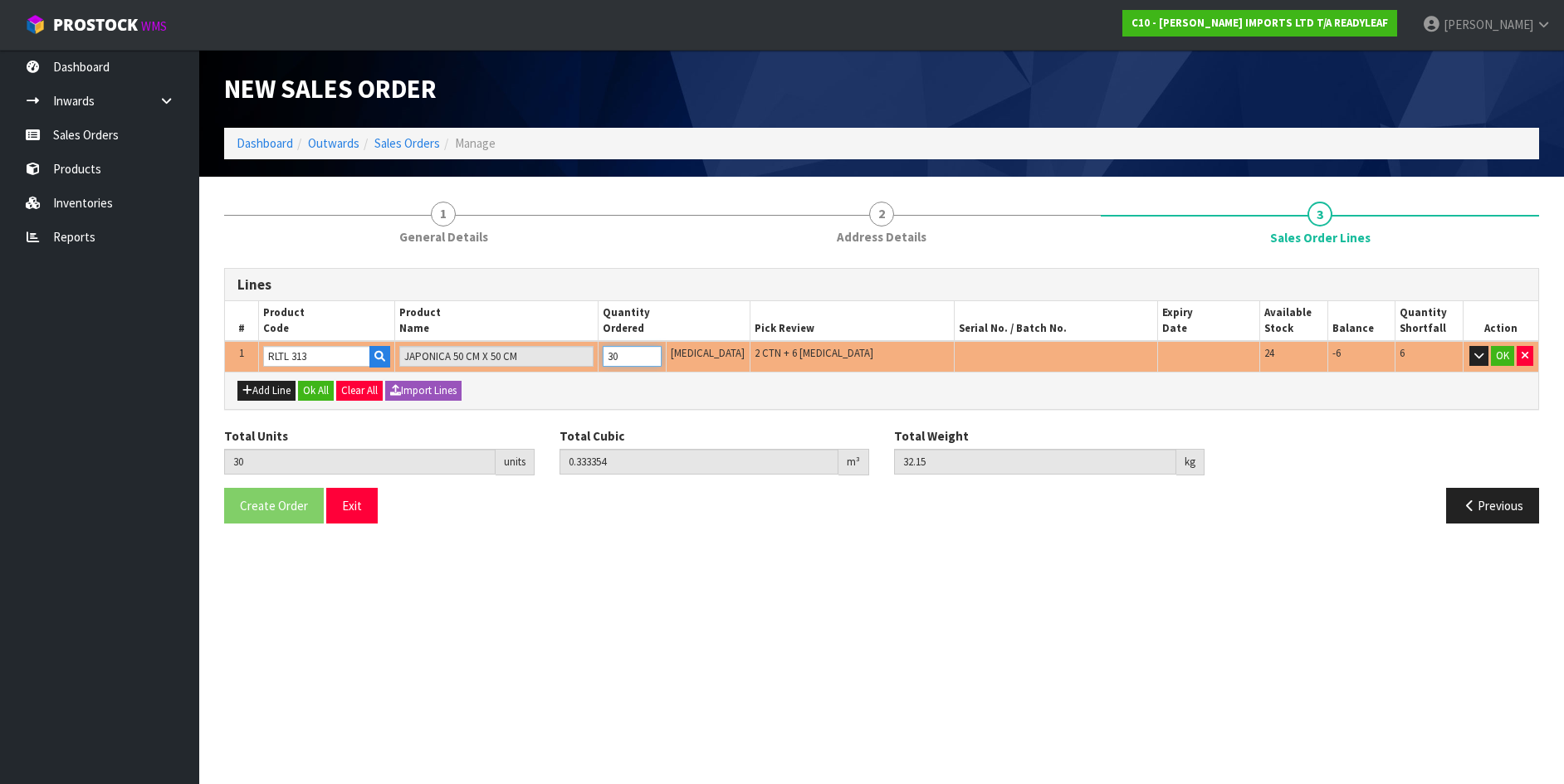
type input "360"
type input "4.09374"
type input "390"
type input "360"
type input "36"
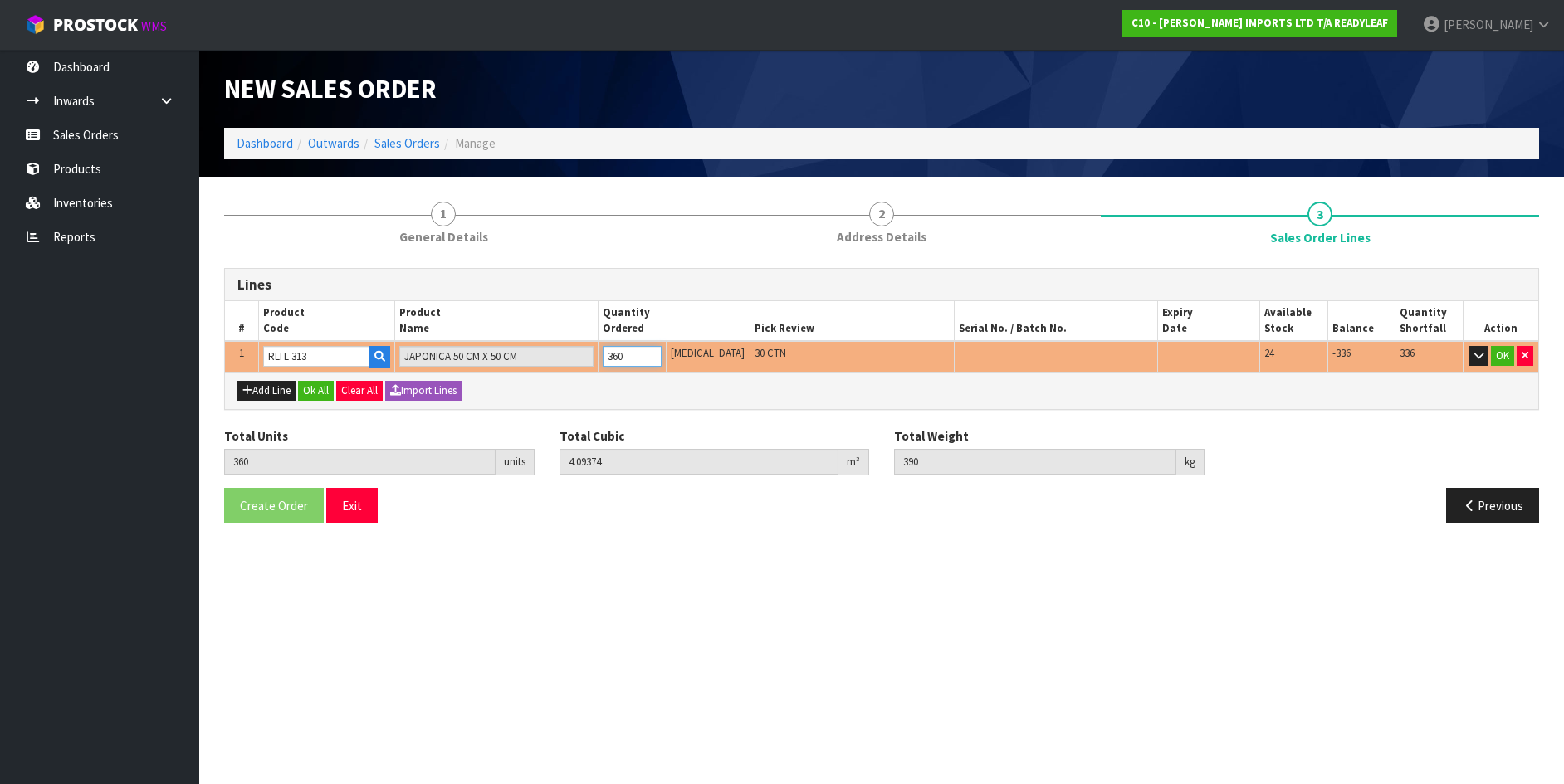
type input "0.409374"
type input "39"
type input "36"
type input "3"
type input "0.030219"
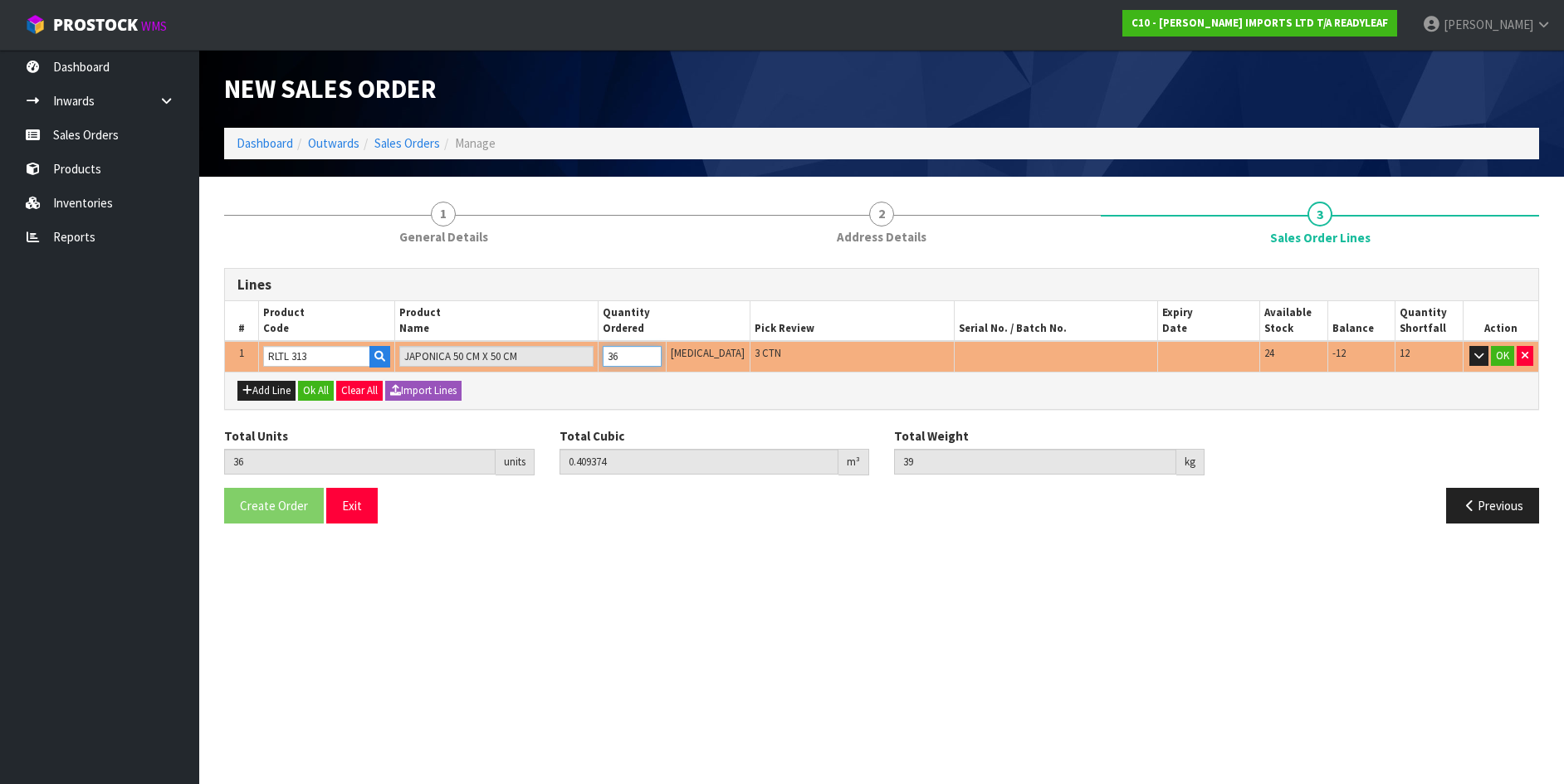
type input "3.075"
type input "3"
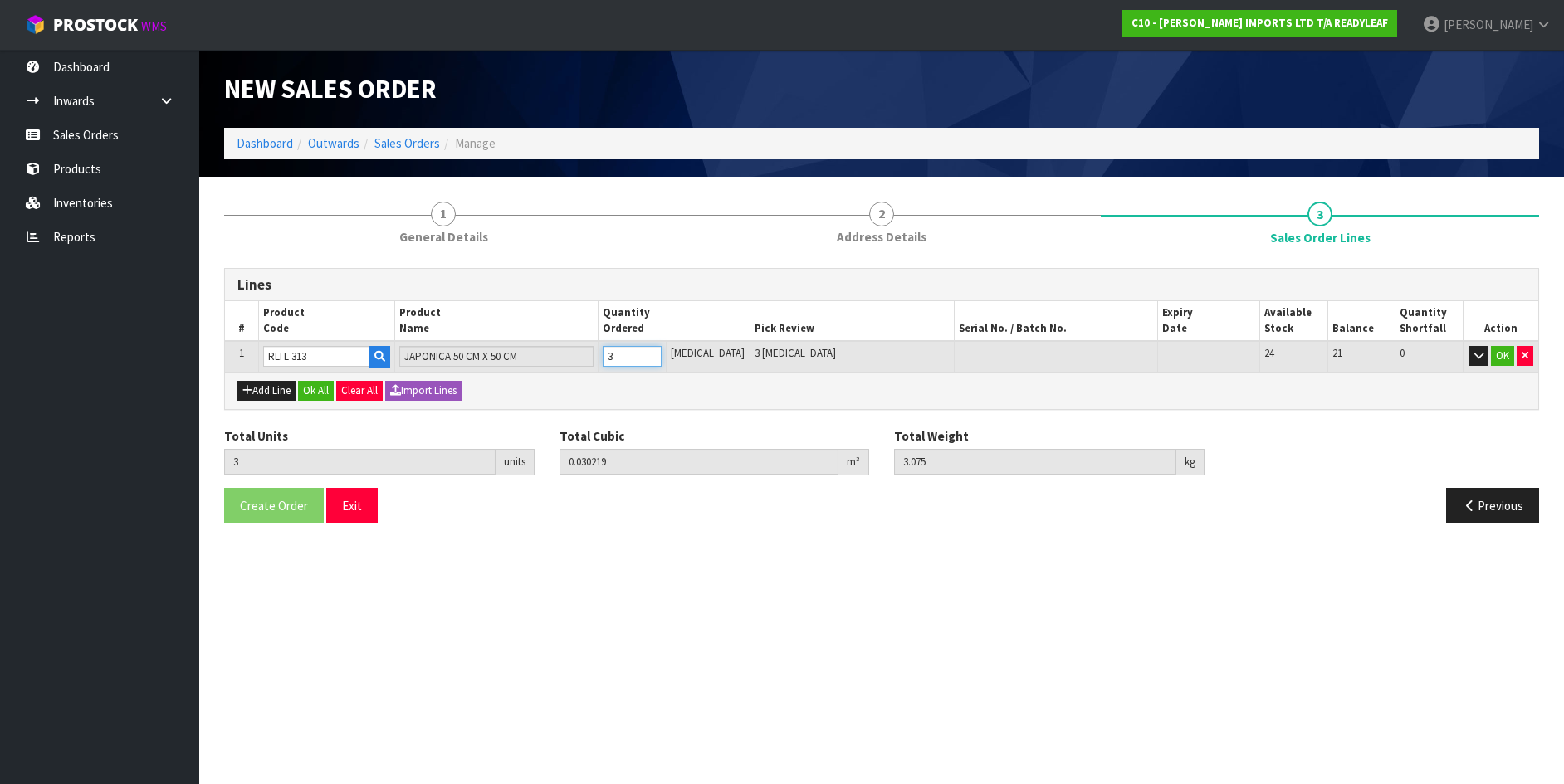
type input "35"
type input "0.383719"
type input "37.275"
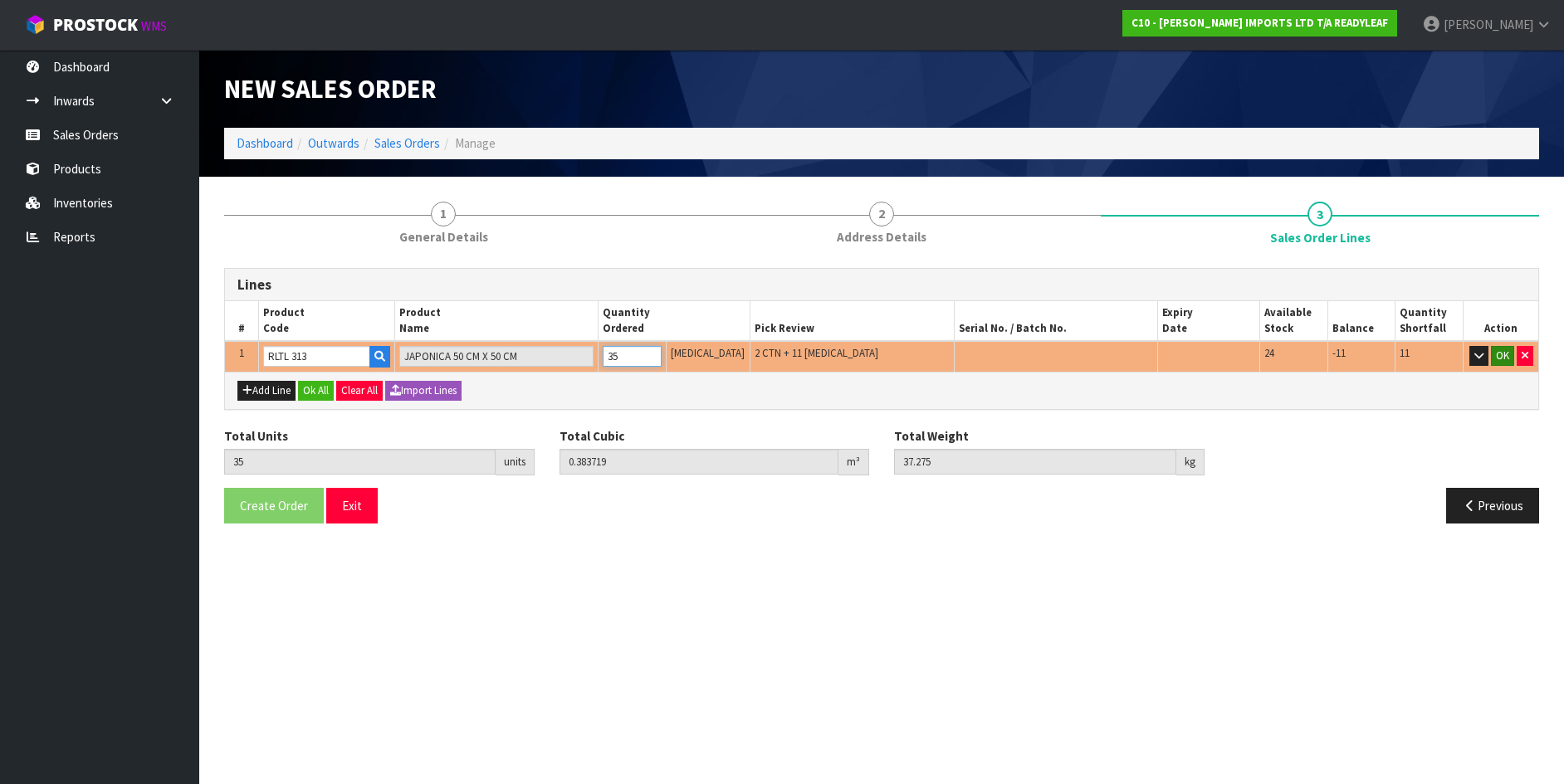
type input "35"
click at [1500, 356] on button "OK" at bounding box center [1503, 356] width 24 height 20
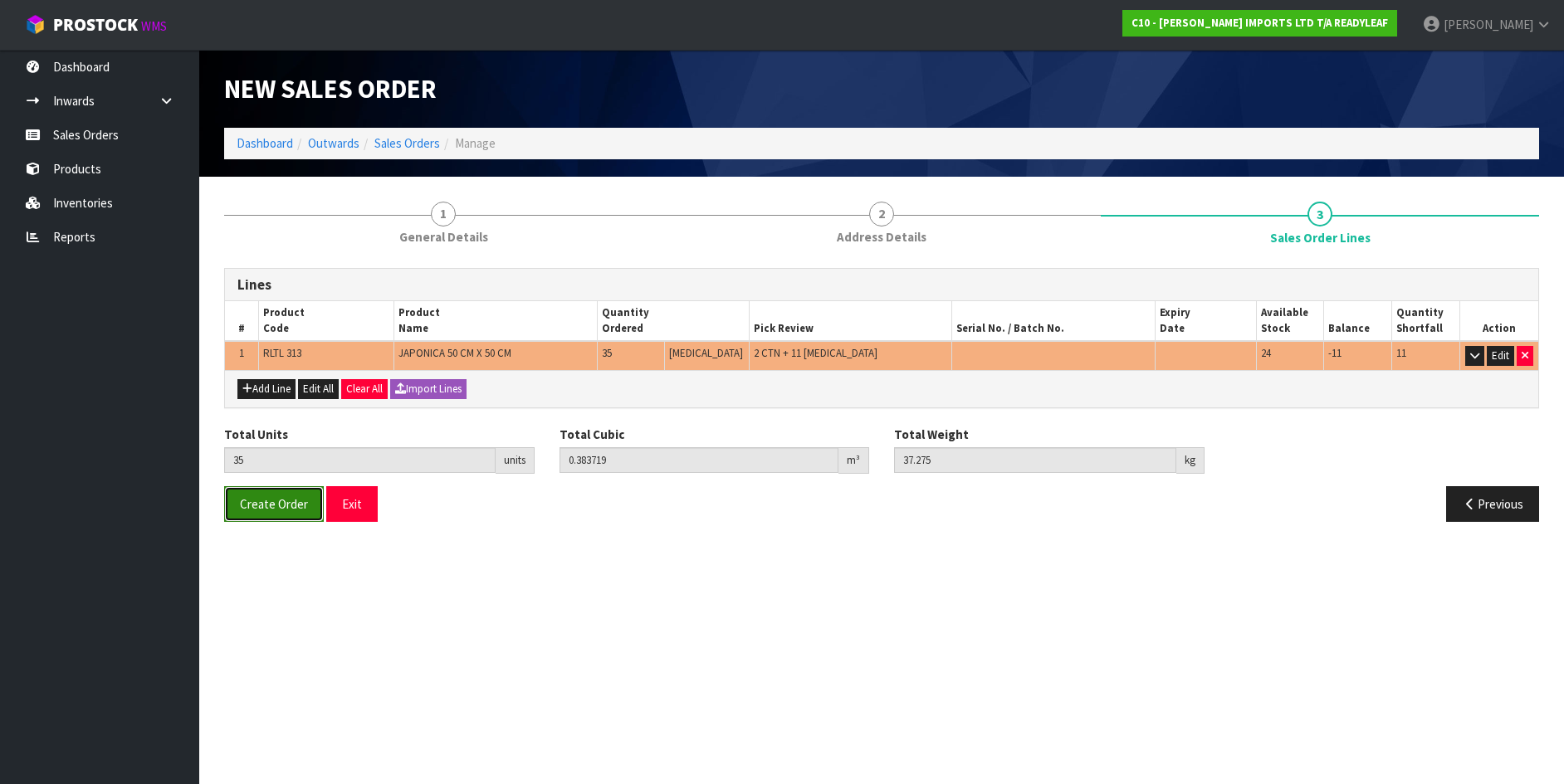
click at [266, 507] on span "Create Order" at bounding box center [273, 504] width 68 height 16
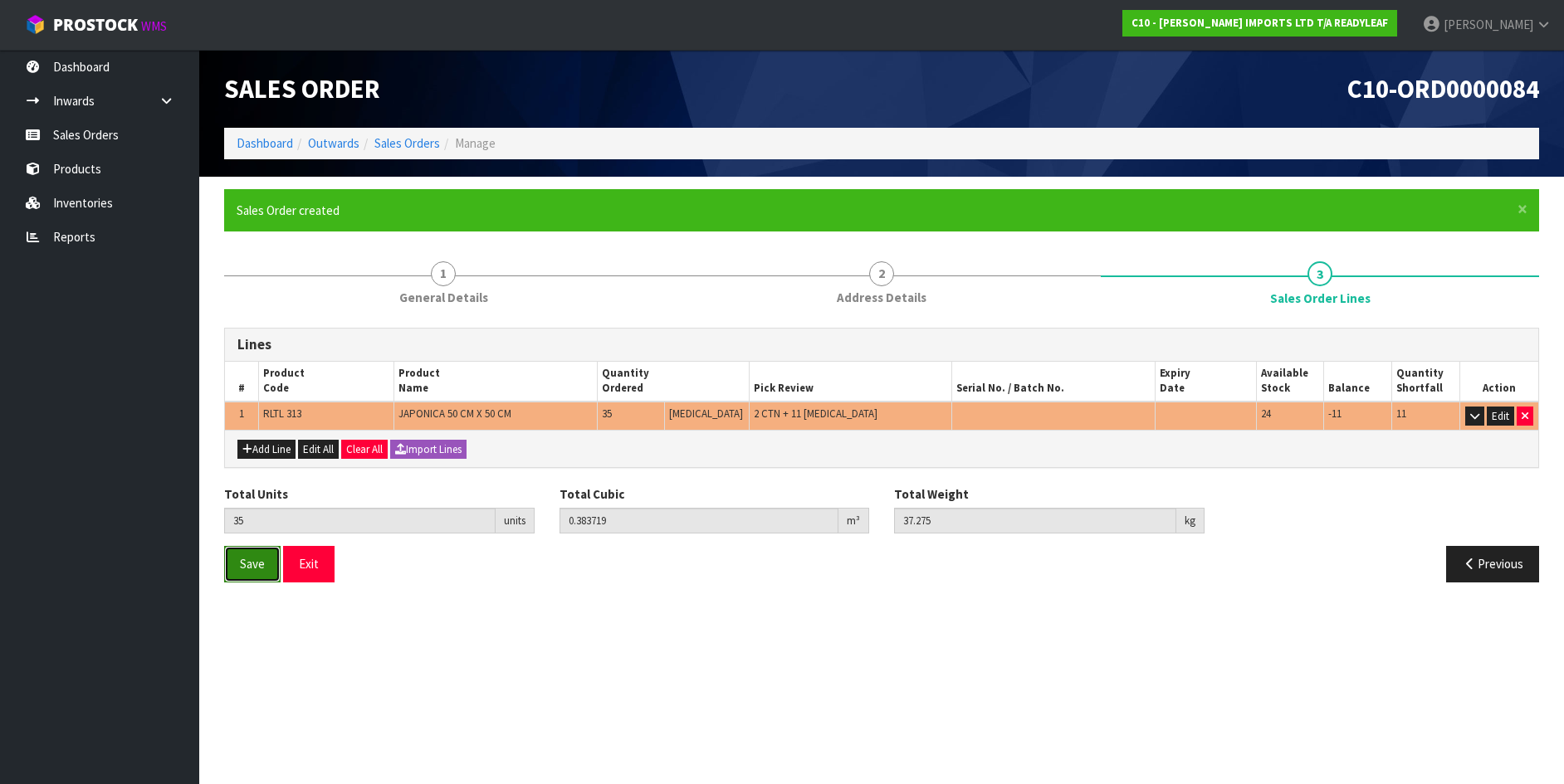
click at [254, 567] on span "Save" at bounding box center [252, 564] width 25 height 16
click at [88, 135] on link "Sales Orders" at bounding box center [99, 134] width 199 height 34
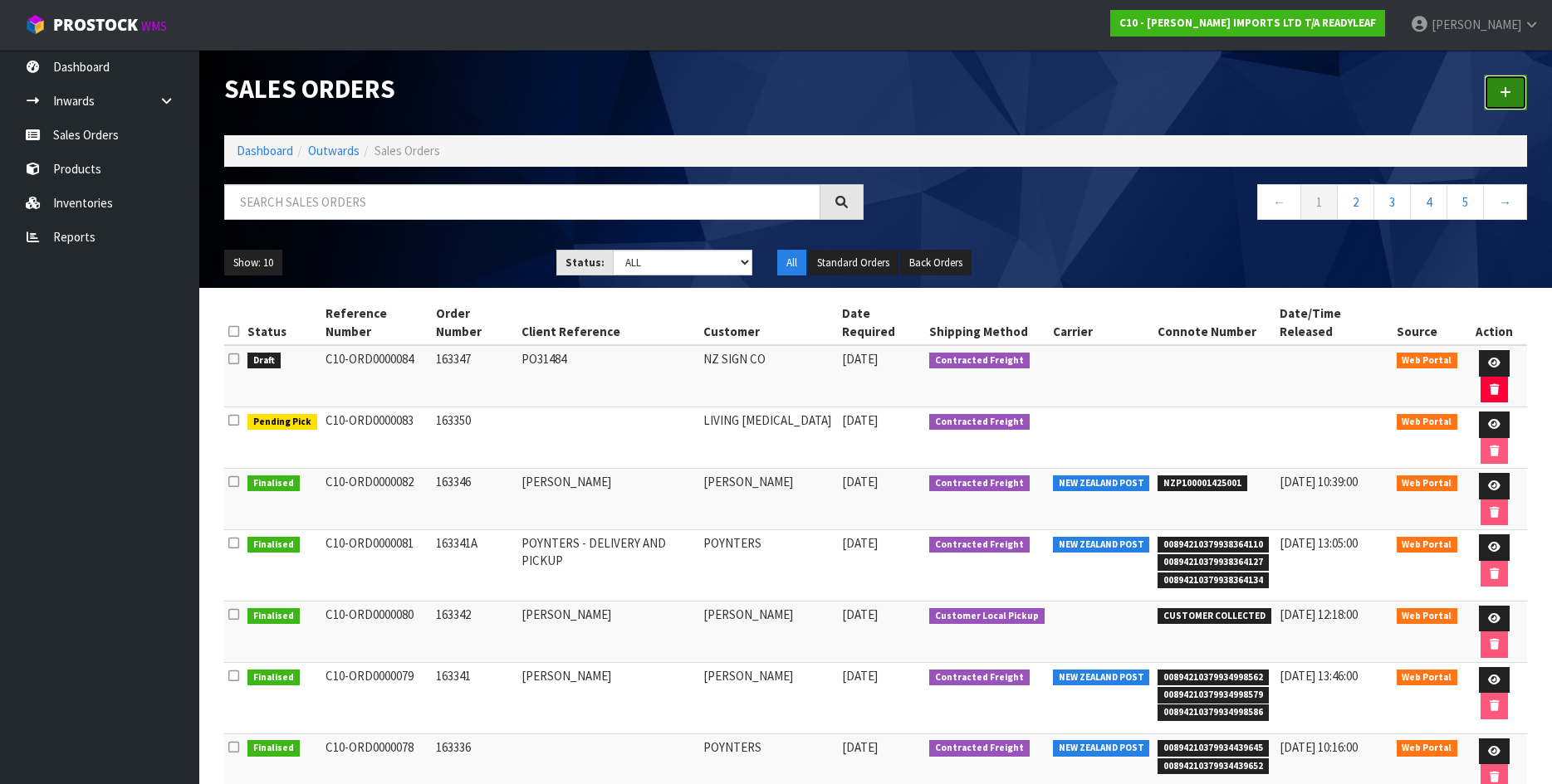
click at [1505, 92] on icon at bounding box center [1506, 92] width 12 height 13
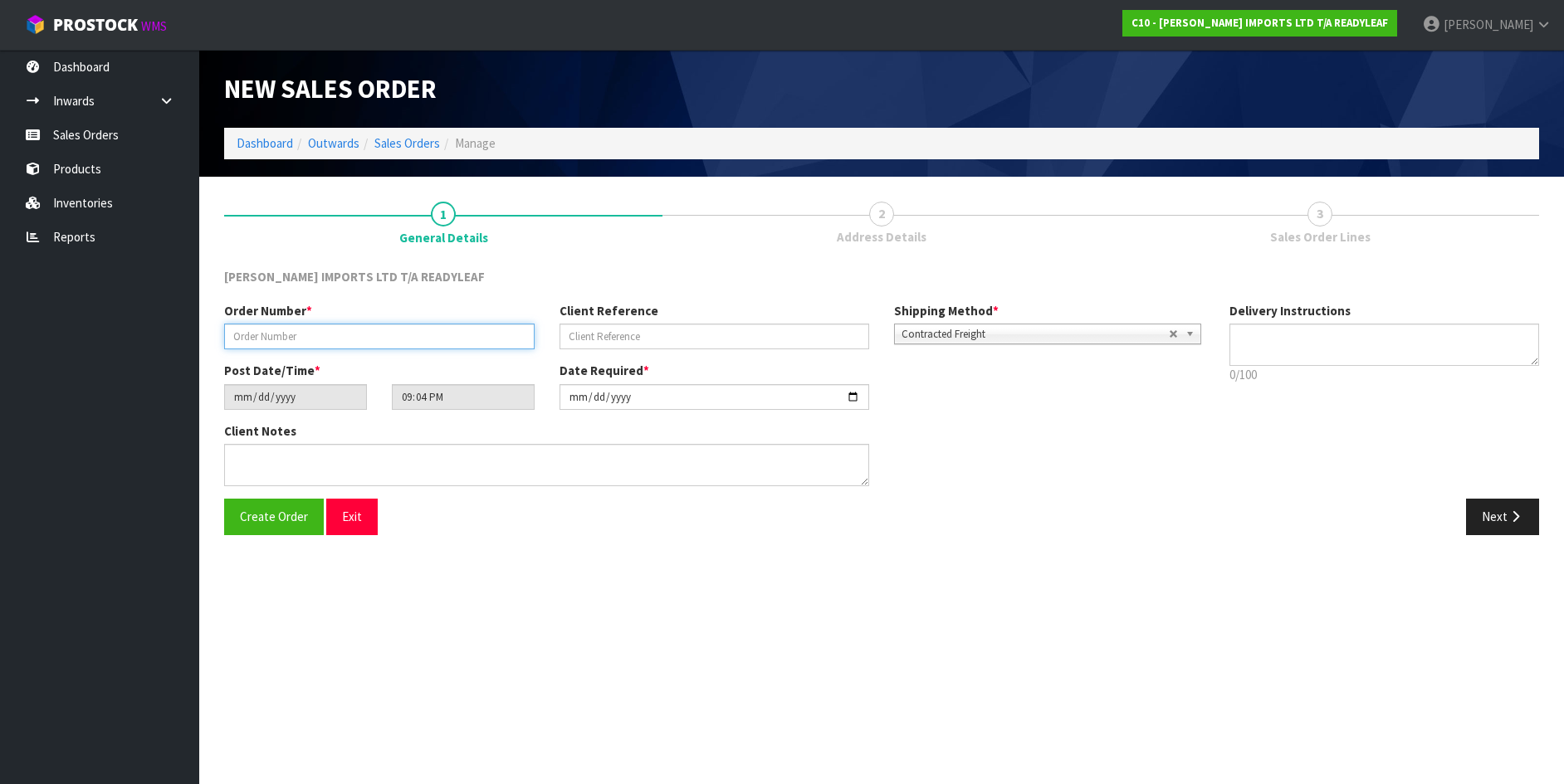
click at [234, 338] on input "text" at bounding box center [379, 336] width 310 height 26
type input "163351"
click at [253, 512] on span "Create Order" at bounding box center [273, 517] width 68 height 16
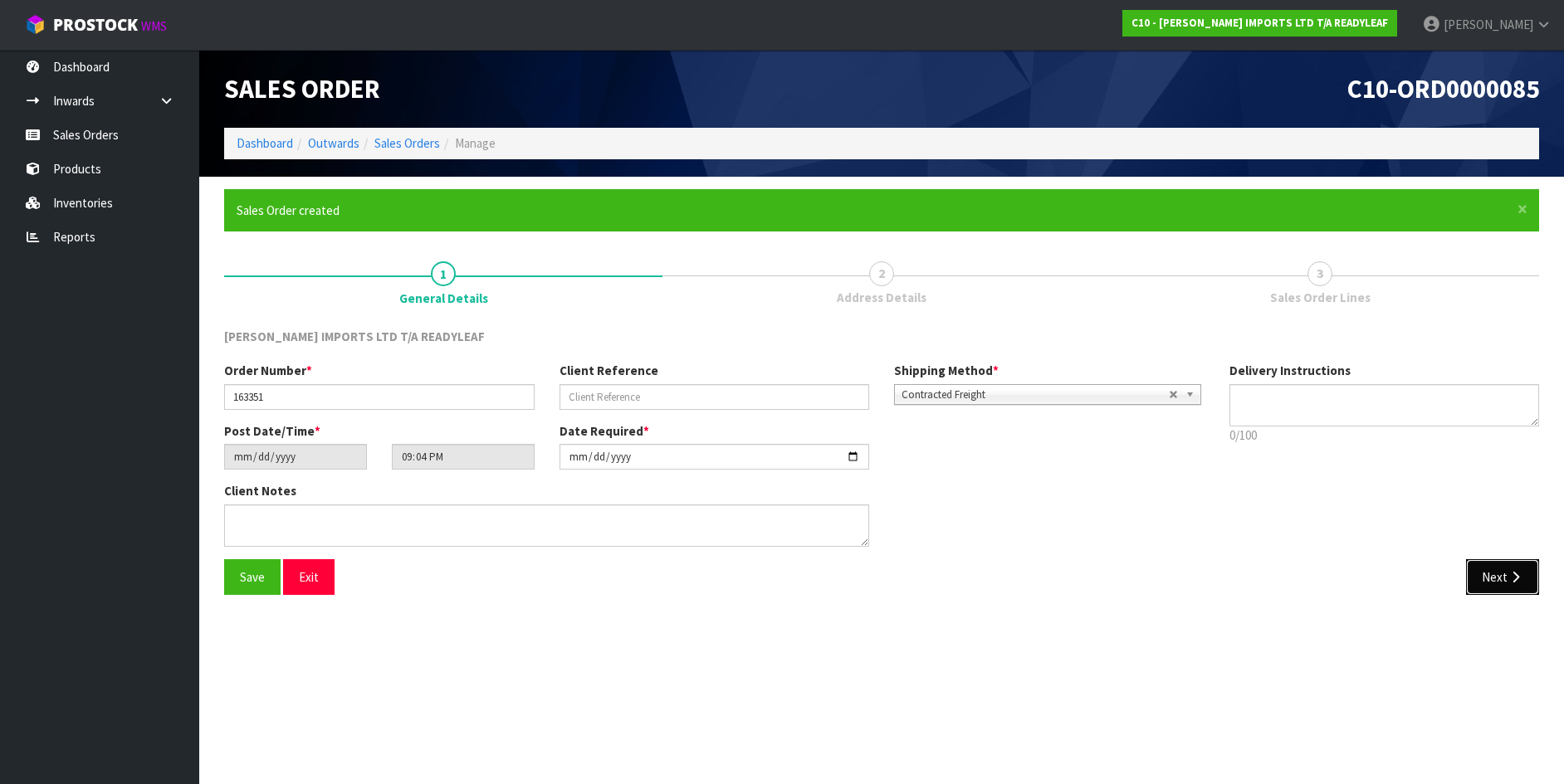
click at [1497, 581] on button "Next" at bounding box center [1502, 577] width 73 height 35
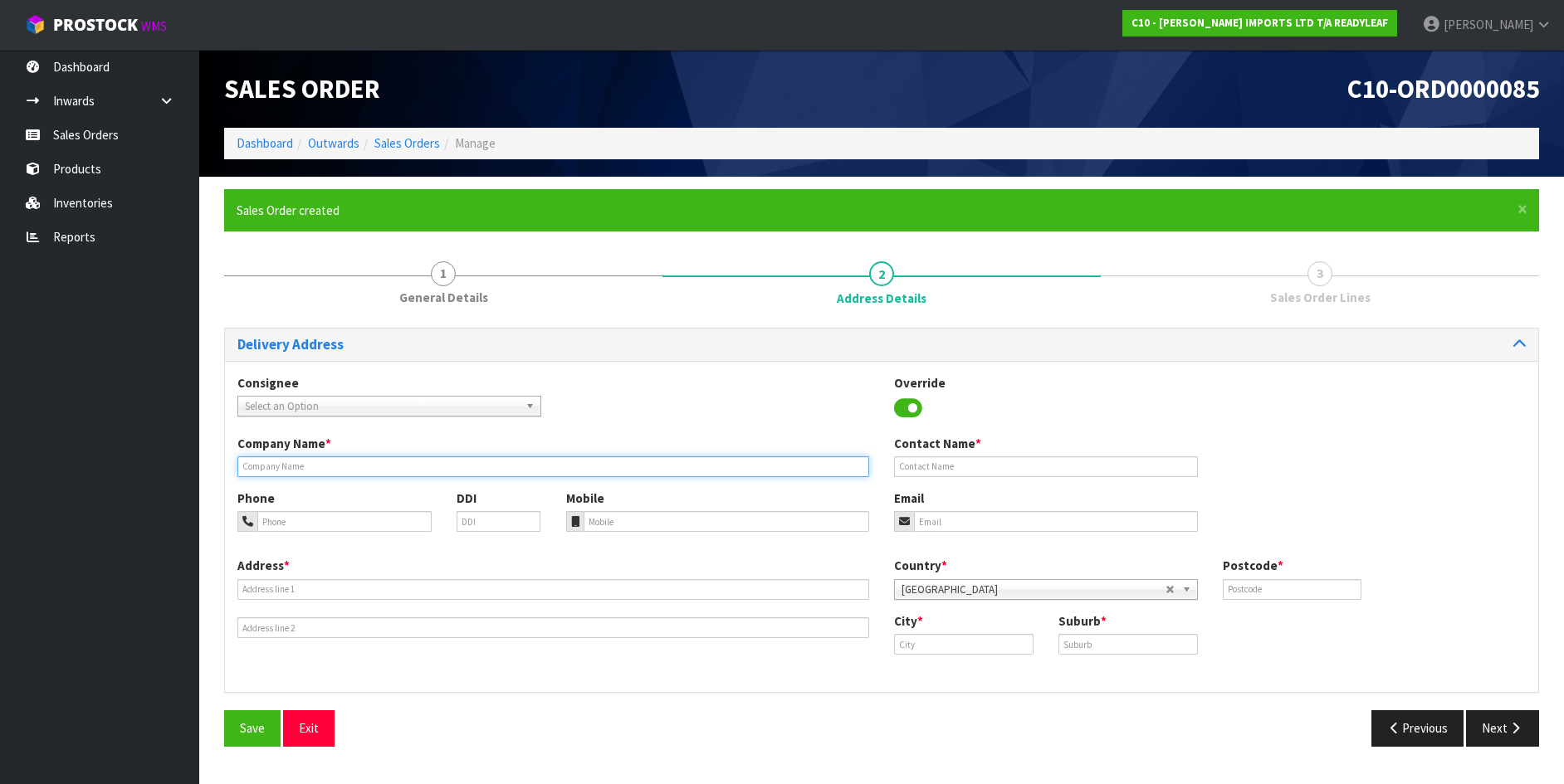
drag, startPoint x: 245, startPoint y: 471, endPoint x: 171, endPoint y: 485, distance: 75.3
click at [243, 471] on input "text" at bounding box center [554, 466] width 632 height 21
type input "[PERSON_NAME]"
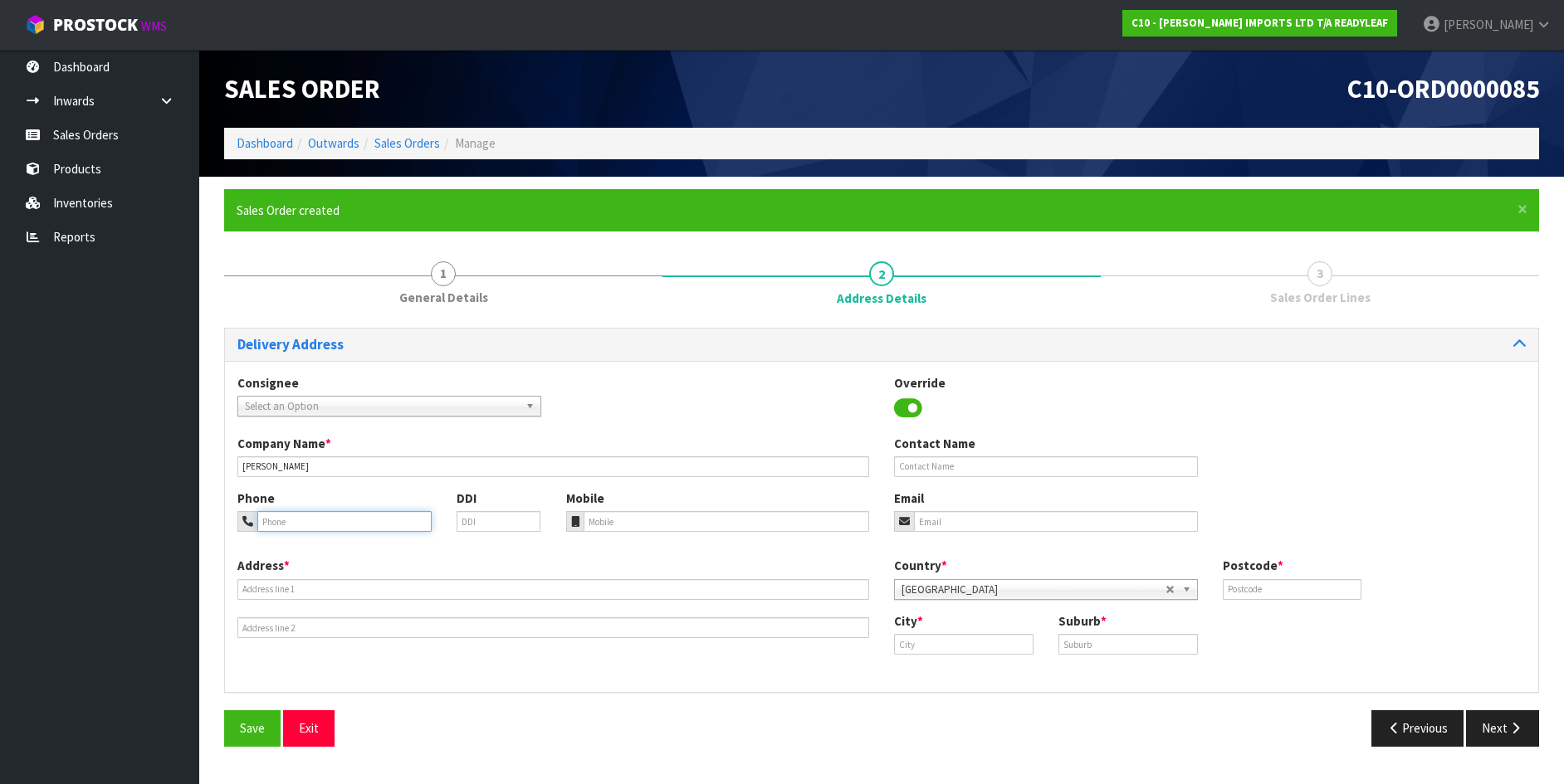
click at [260, 525] on input "tel" at bounding box center [344, 521] width 174 height 21
click at [590, 515] on input "tel" at bounding box center [726, 521] width 287 height 21
type input "027 374 6645"
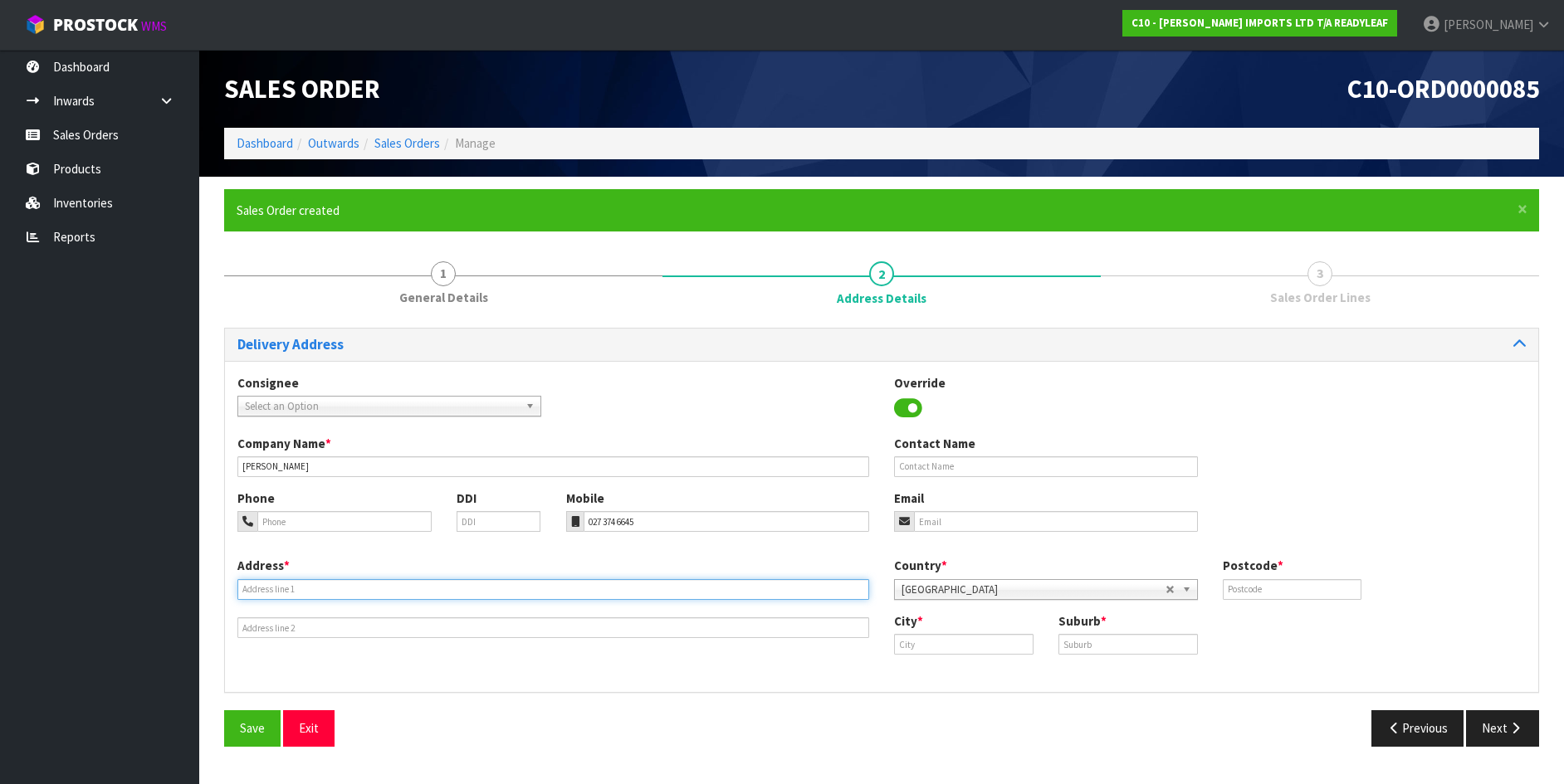
click at [247, 587] on input "text" at bounding box center [554, 589] width 632 height 21
type input "[STREET_ADDRESS][PERSON_NAME]"
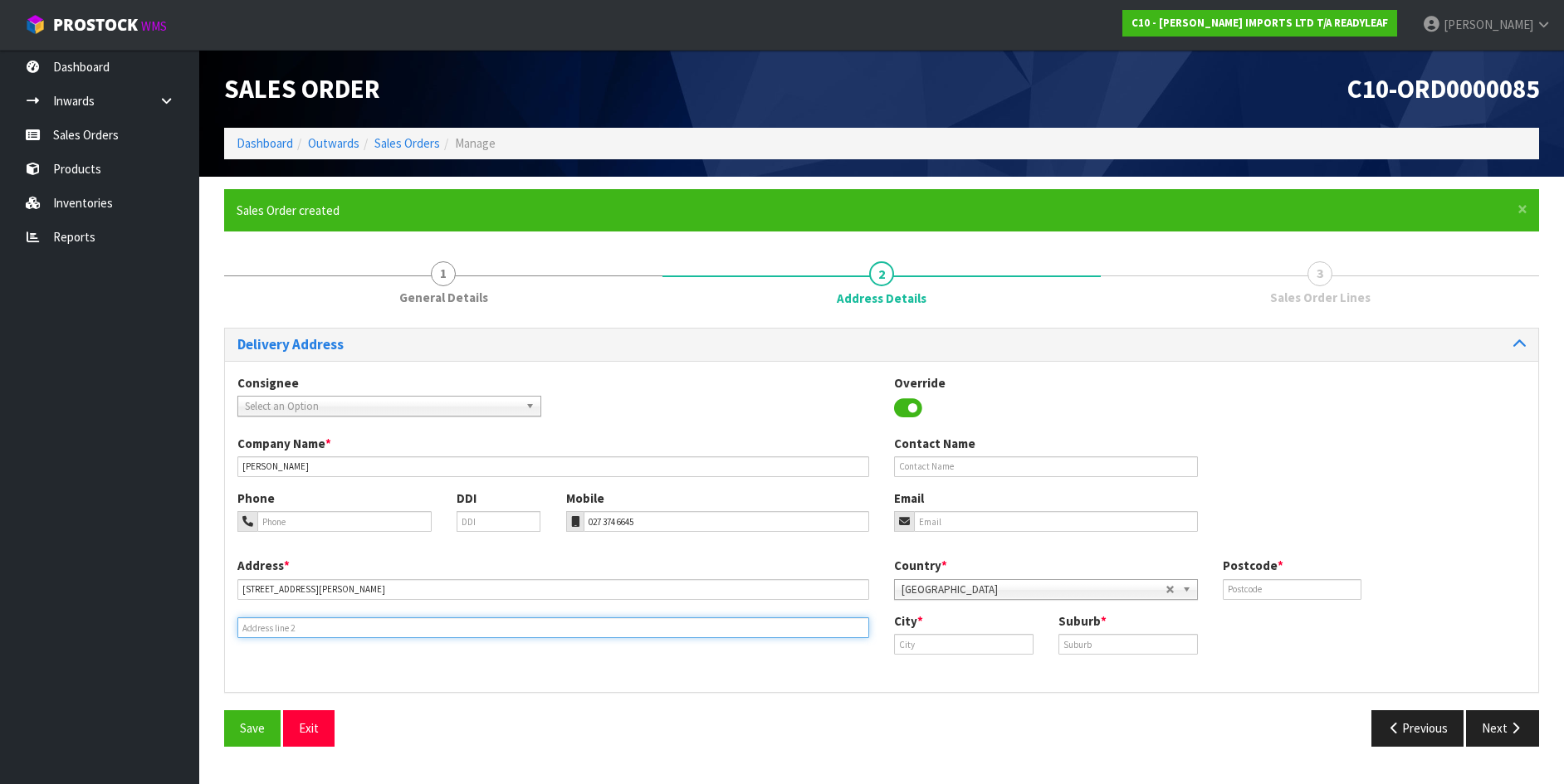
drag, startPoint x: 245, startPoint y: 625, endPoint x: 215, endPoint y: 636, distance: 32.0
click at [242, 625] on input "text" at bounding box center [554, 628] width 632 height 21
type input "[GEOGRAPHIC_DATA]"
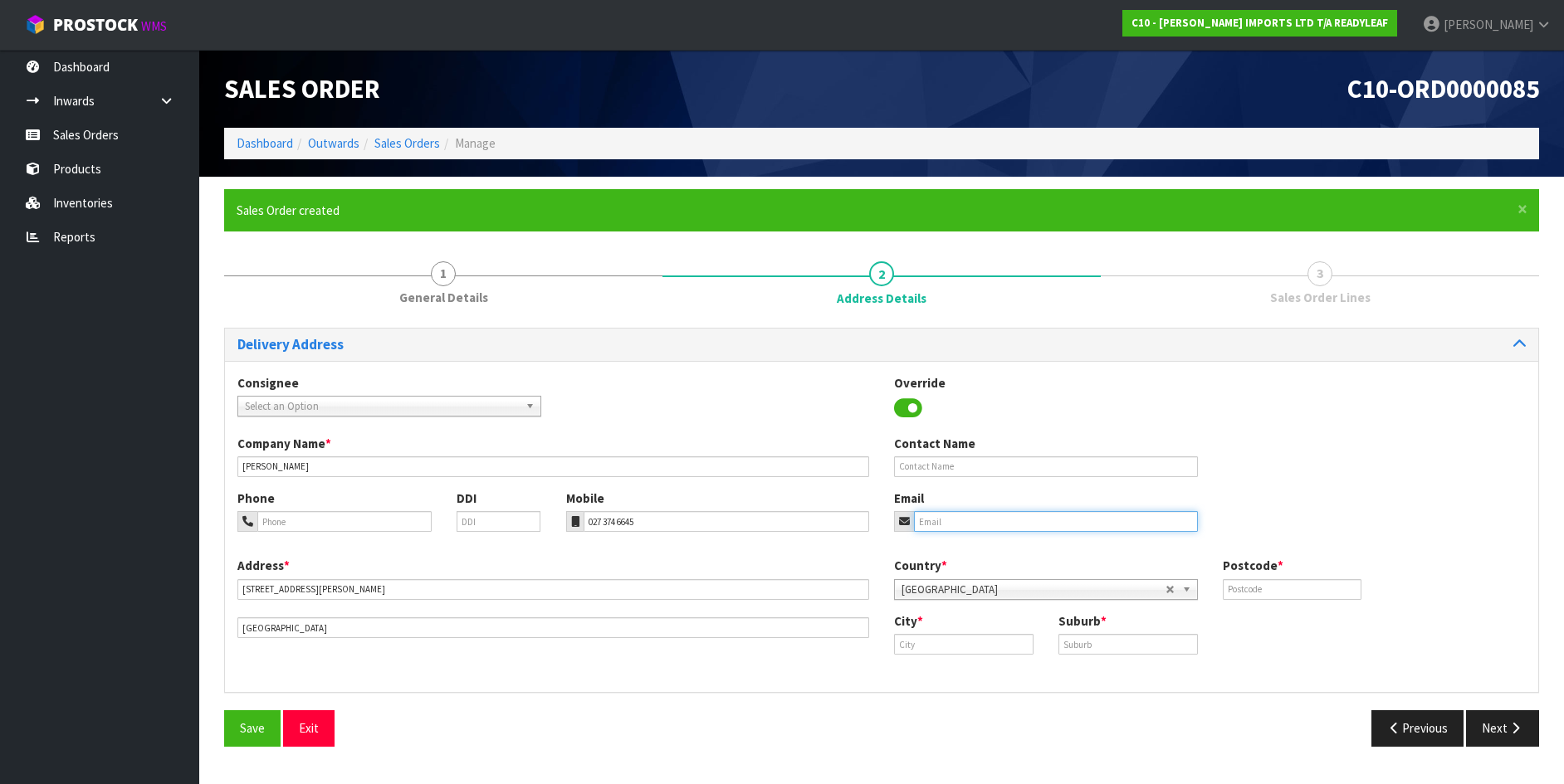
click at [918, 518] on input "email" at bounding box center [1056, 521] width 284 height 21
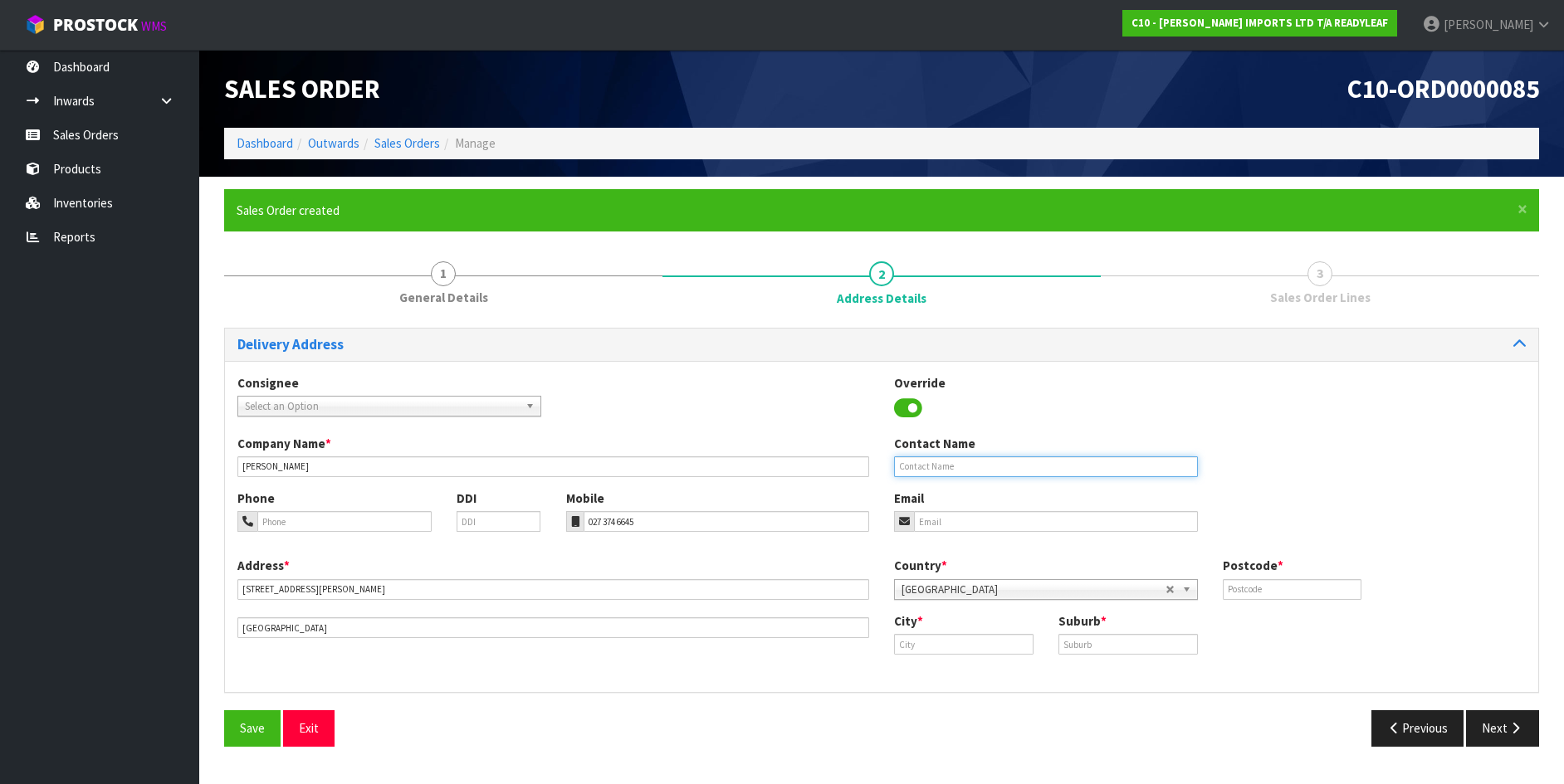
drag, startPoint x: 901, startPoint y: 465, endPoint x: 782, endPoint y: 500, distance: 124.0
click at [898, 468] on input "text" at bounding box center [1046, 466] width 304 height 21
type input "[PERSON_NAME]"
click at [916, 513] on input "email" at bounding box center [1056, 521] width 284 height 21
type input "[EMAIL_ADDRESS][DOMAIN_NAME]"
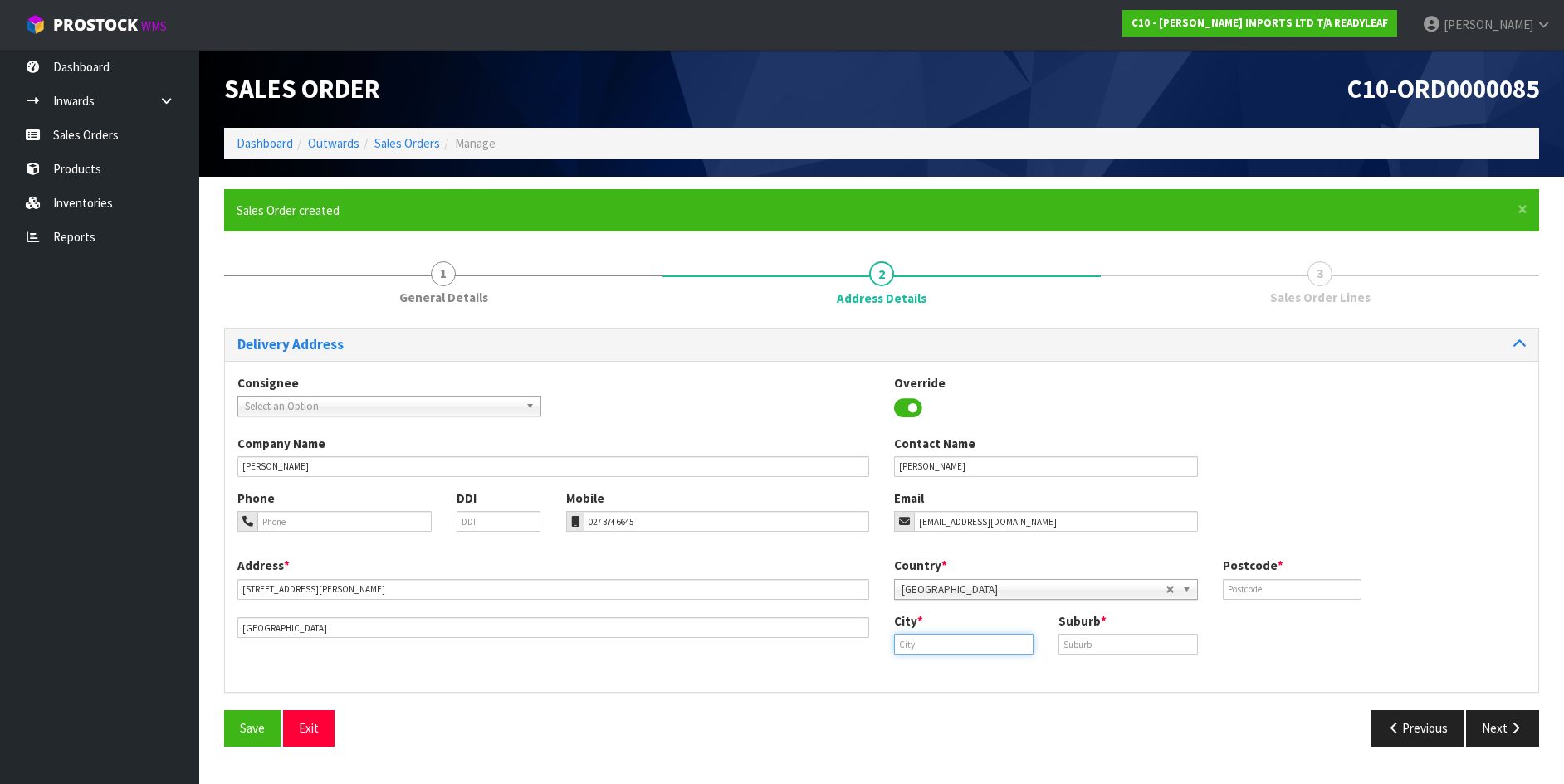
click at [903, 645] on input "text" at bounding box center [964, 645] width 140 height 21
click at [919, 671] on strong "Au" at bounding box center [914, 672] width 15 height 16
type input "[GEOGRAPHIC_DATA]"
click at [1056, 649] on div "Suburb *" at bounding box center [1129, 634] width 165 height 42
type input "FREEMANS BAY"
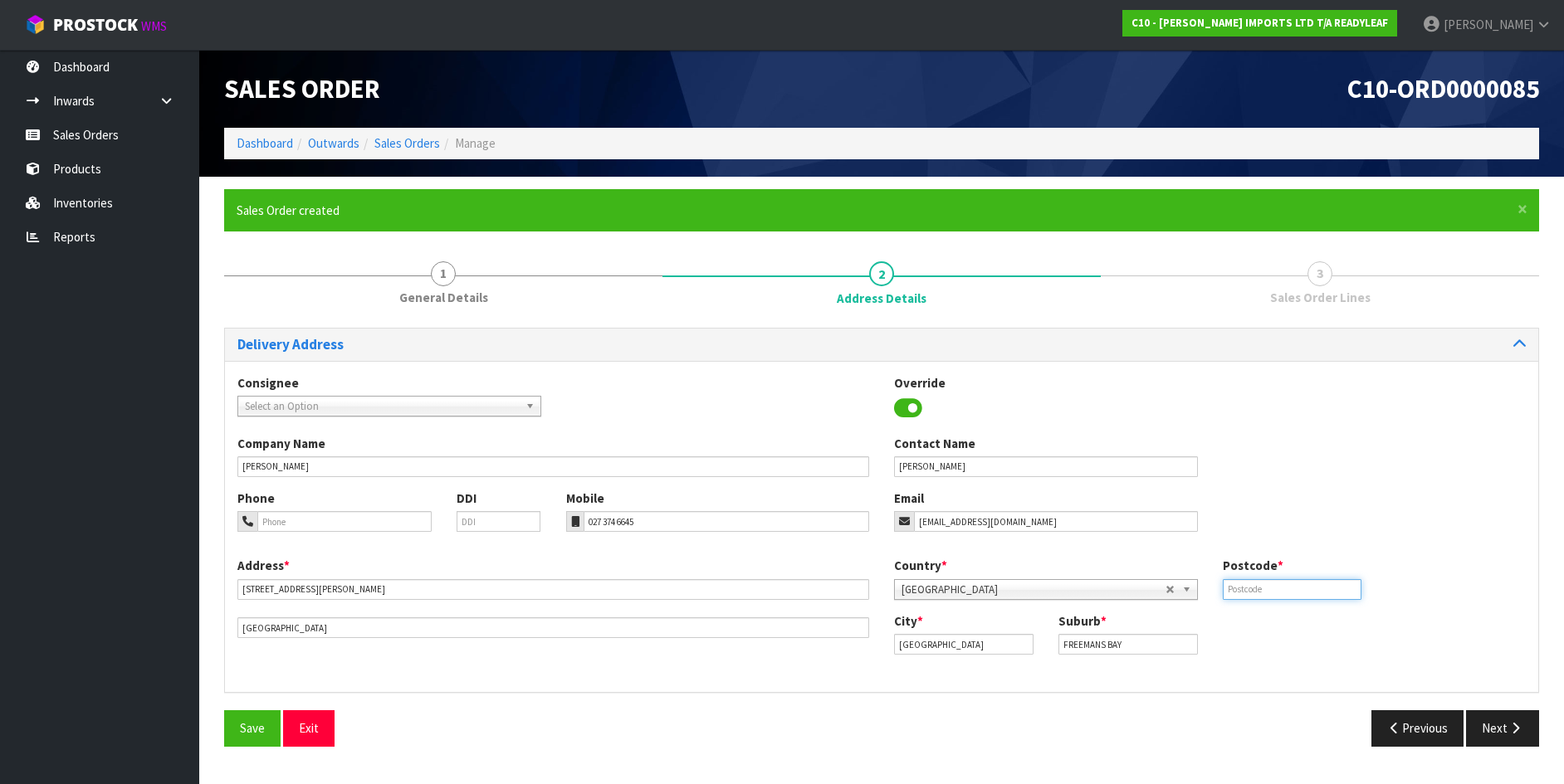
click at [1230, 586] on input "text" at bounding box center [1293, 589] width 140 height 21
drag, startPoint x: 1240, startPoint y: 589, endPoint x: 1120, endPoint y: 634, distance: 128.2
click at [1240, 590] on input "1010" at bounding box center [1293, 589] width 140 height 21
type input "1011"
click at [1503, 734] on button "Next" at bounding box center [1502, 729] width 73 height 35
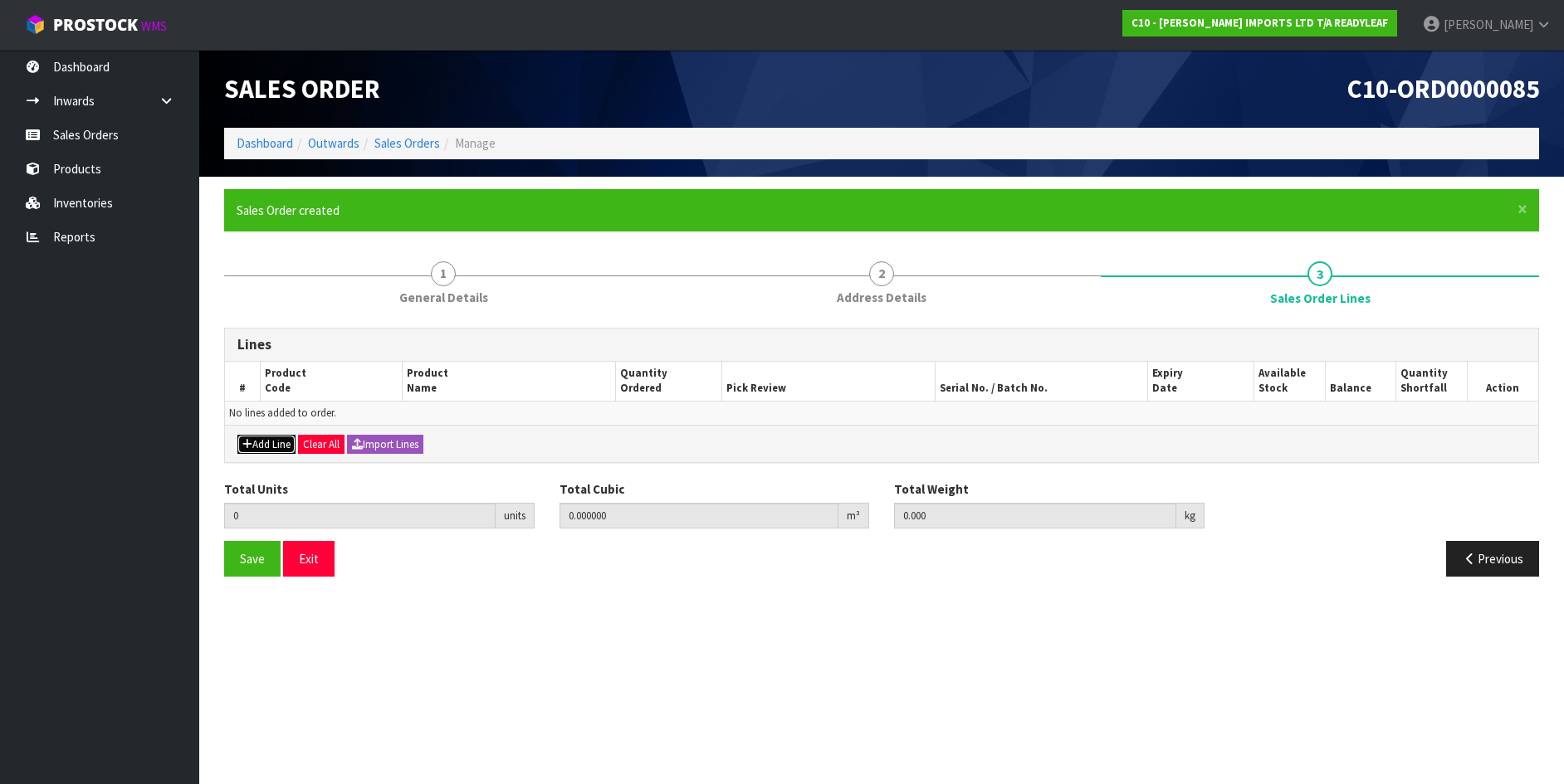
click at [269, 447] on button "Add Line" at bounding box center [266, 445] width 58 height 20
type input "0"
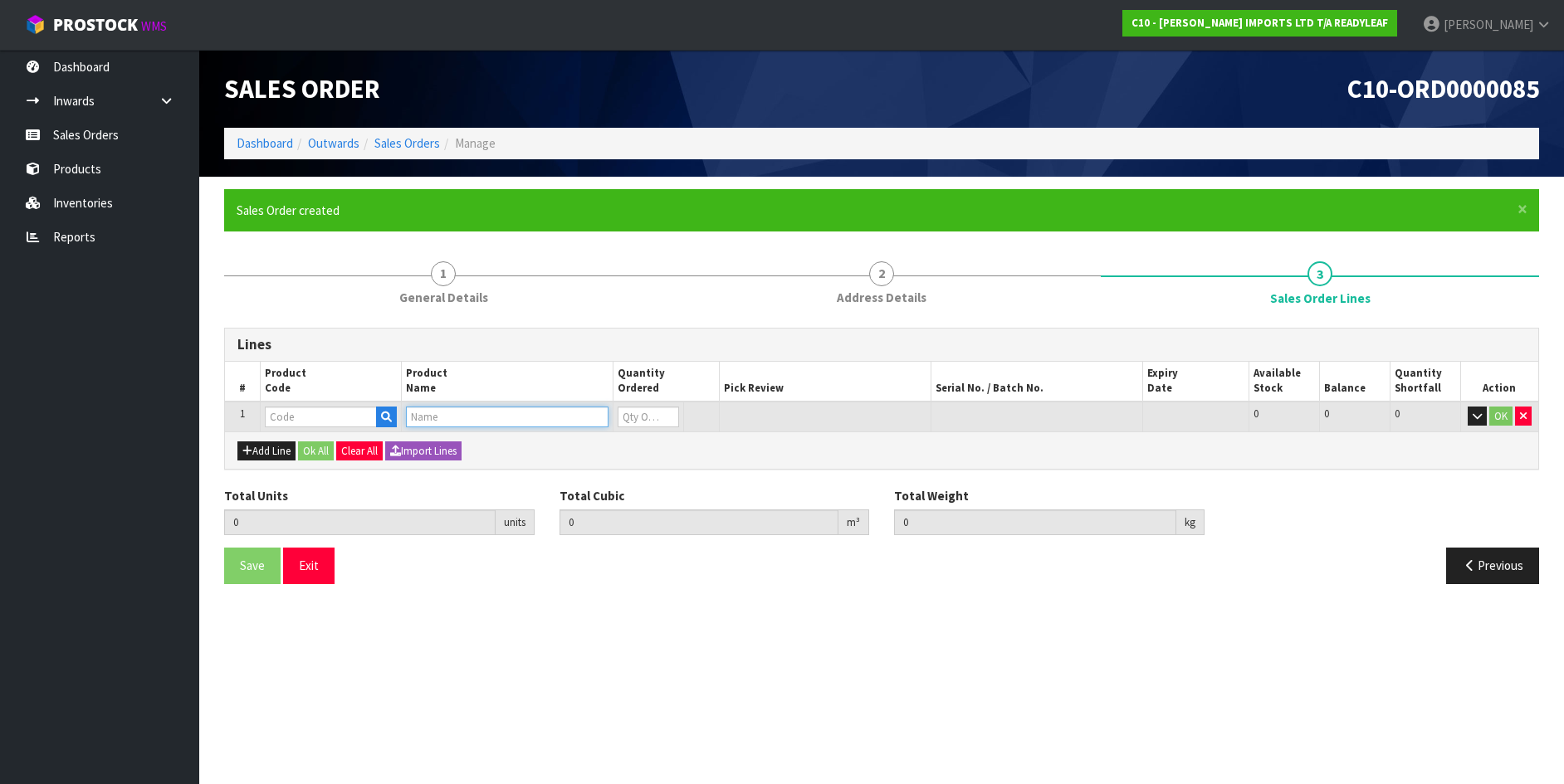
click at [411, 414] on input "text" at bounding box center [507, 417] width 203 height 21
click at [453, 413] on input "KARO" at bounding box center [507, 417] width 203 height 21
click at [411, 409] on input "KARO" at bounding box center [507, 417] width 203 height 21
click at [442, 416] on input "KARO" at bounding box center [507, 417] width 203 height 21
type input "KARO TRELLIS"
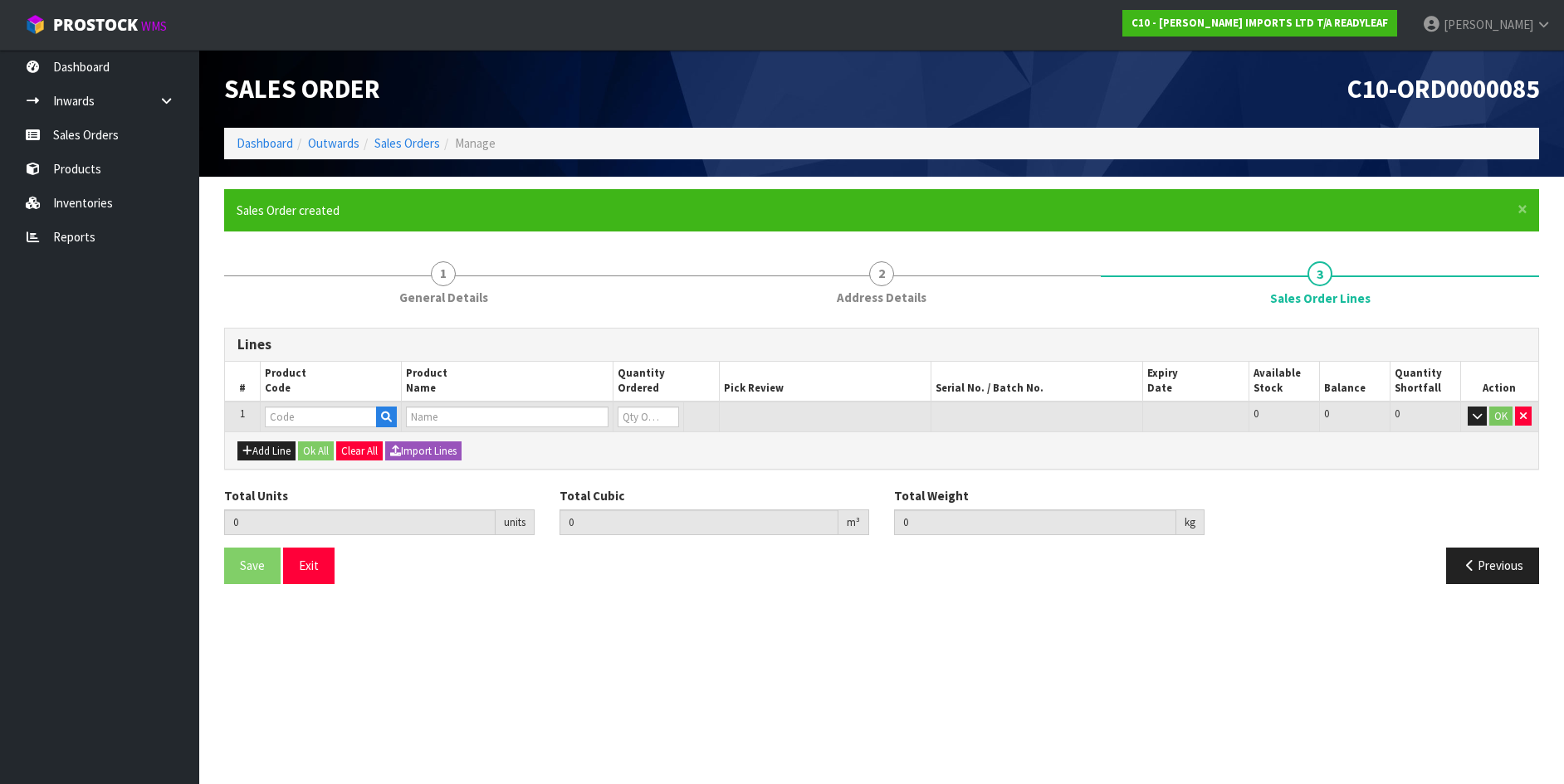
click at [512, 445] on div "Add Line Ok All Clear All Import Lines" at bounding box center [882, 450] width 1314 height 37
click at [421, 415] on input "text" at bounding box center [507, 417] width 203 height 21
type input "Z"
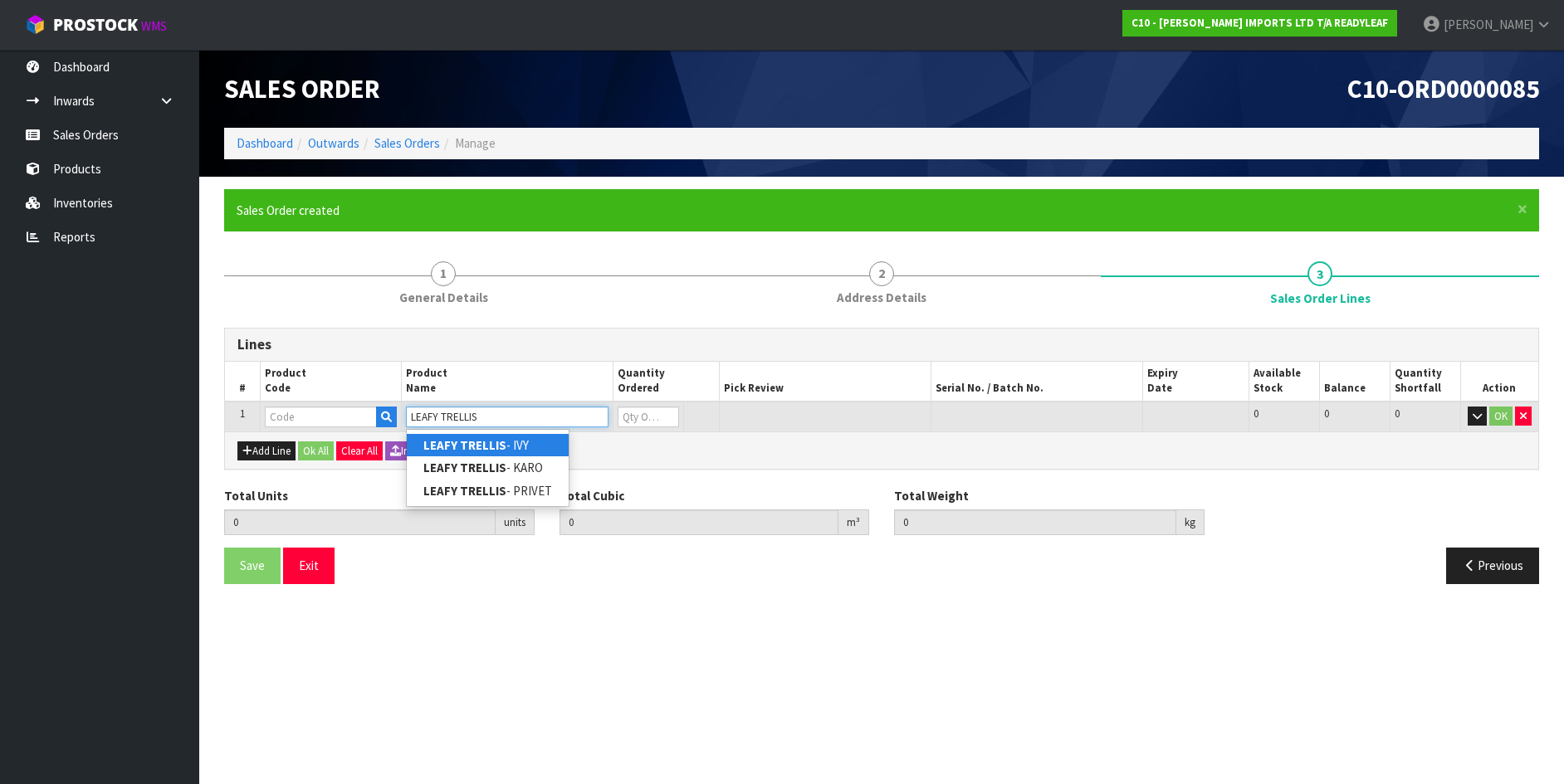
click at [409, 412] on input "LEAFY TRELLIS" at bounding box center [507, 417] width 203 height 21
type input "S"
type input "CITRUS"
click at [460, 448] on strong "CITRUS" at bounding box center [445, 445] width 42 height 16
type input "CITRUS PVC TRELLIS"
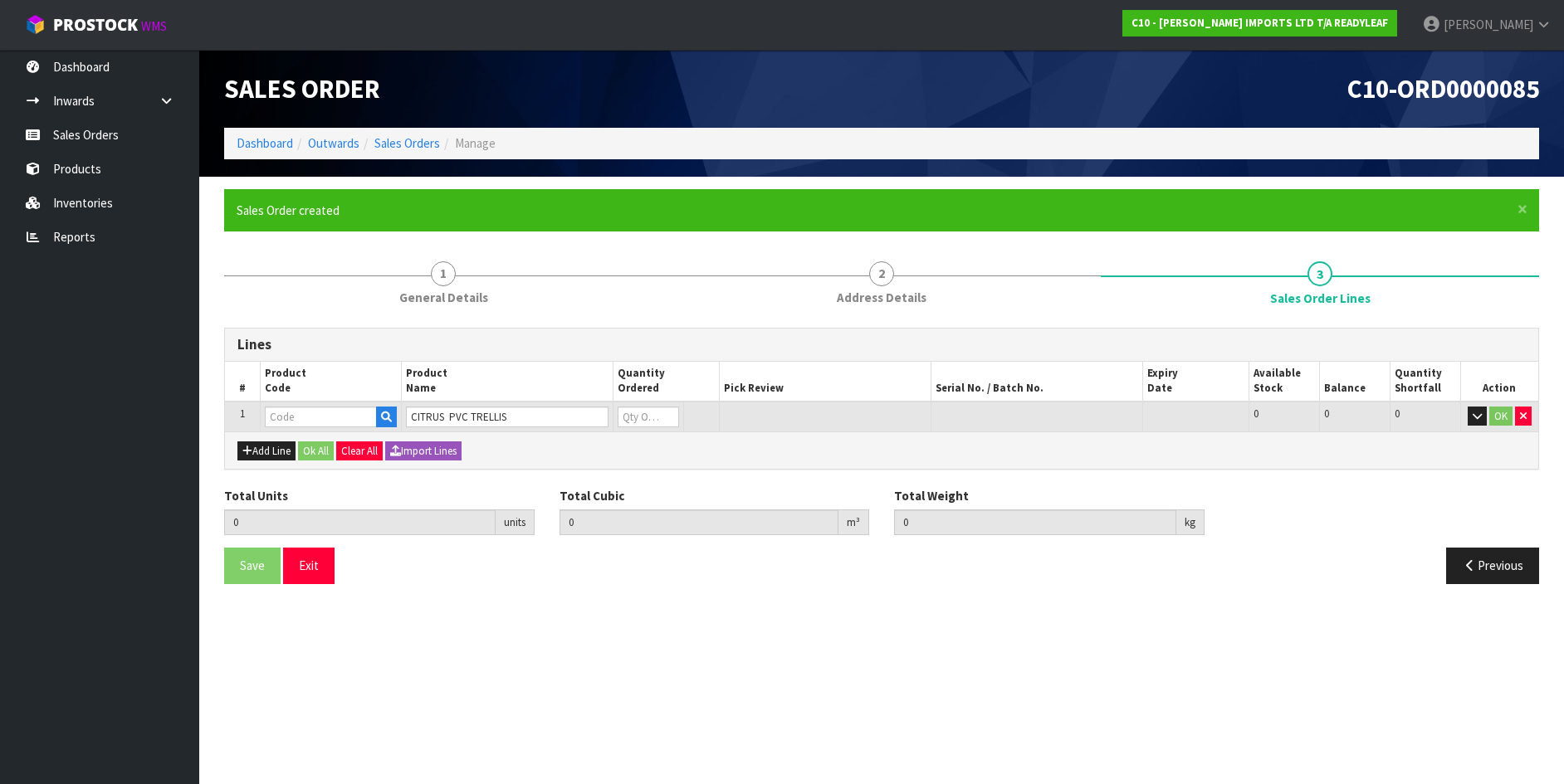
type input "0.000000"
type input "0.000"
type input "RTRS 103"
type input "0"
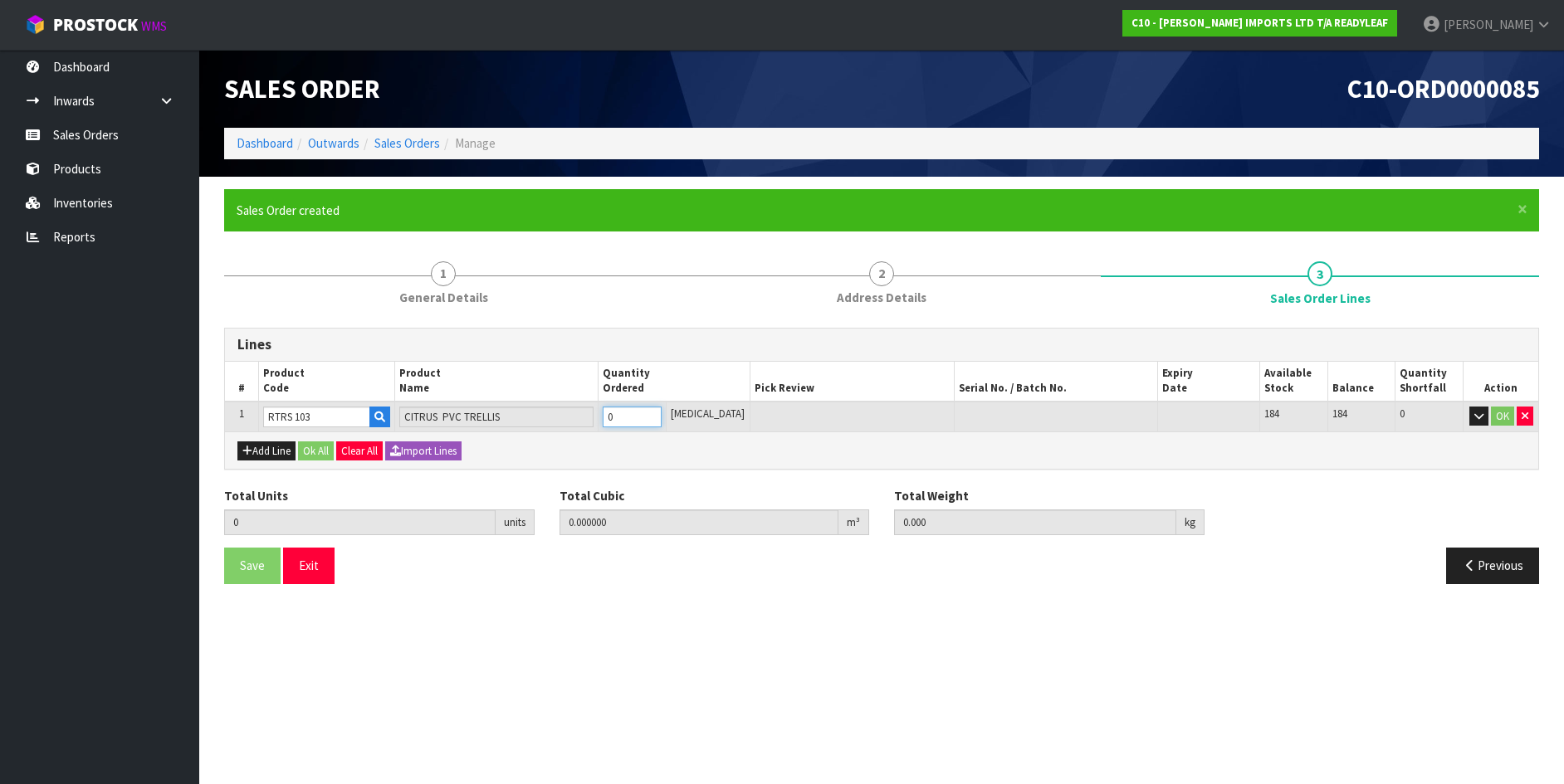
click at [621, 418] on input "0" at bounding box center [632, 417] width 59 height 21
type input "50"
type input "2.100168"
type input "253.8"
type input "50"
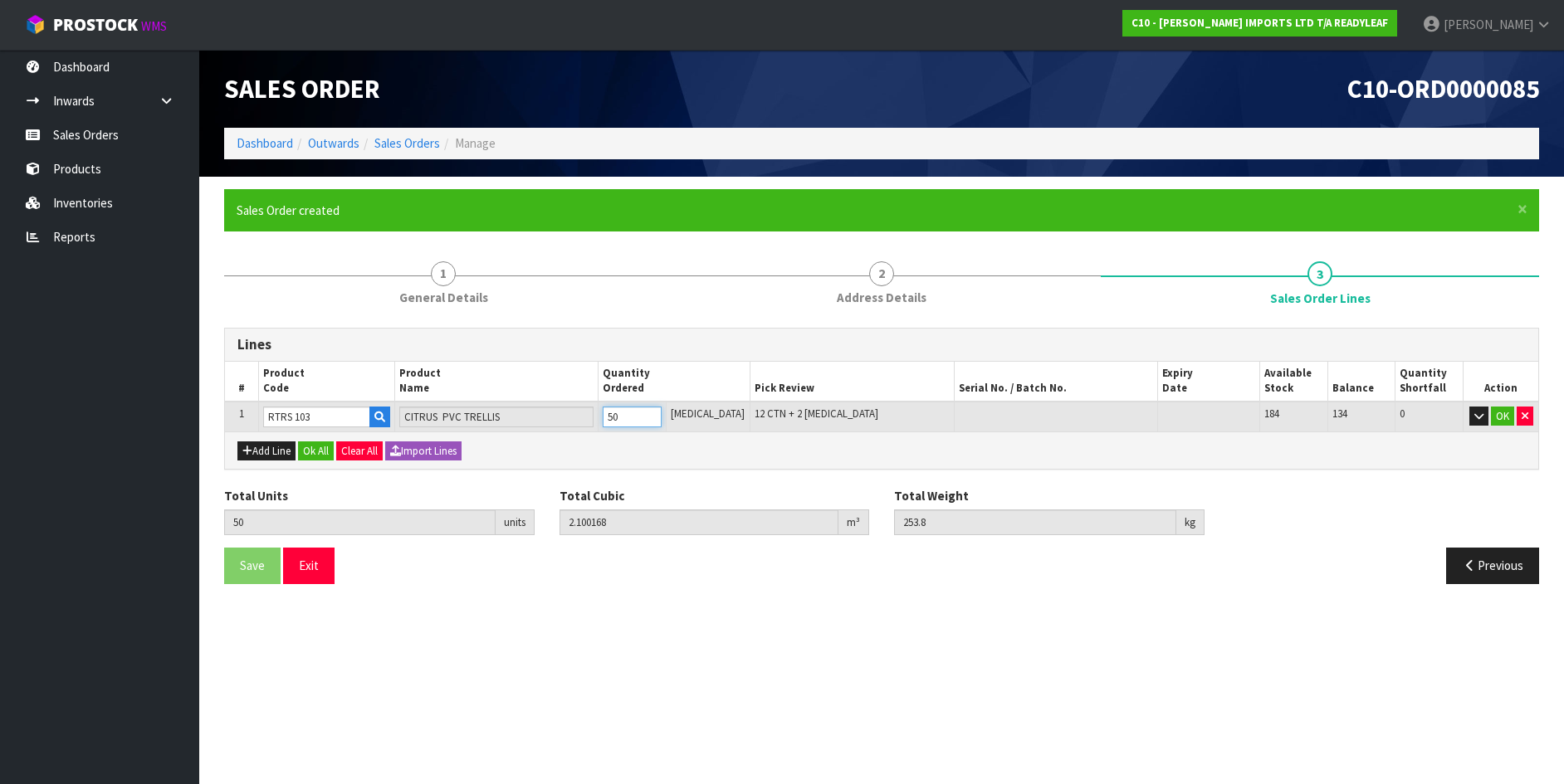
type input "5"
type input "0.218889"
type input "24.9"
type input "5"
click at [719, 487] on div "Lines # Product Code Product Name Quantity Ordered Pick Review Serial No. / Bat…" at bounding box center [882, 462] width 1315 height 269
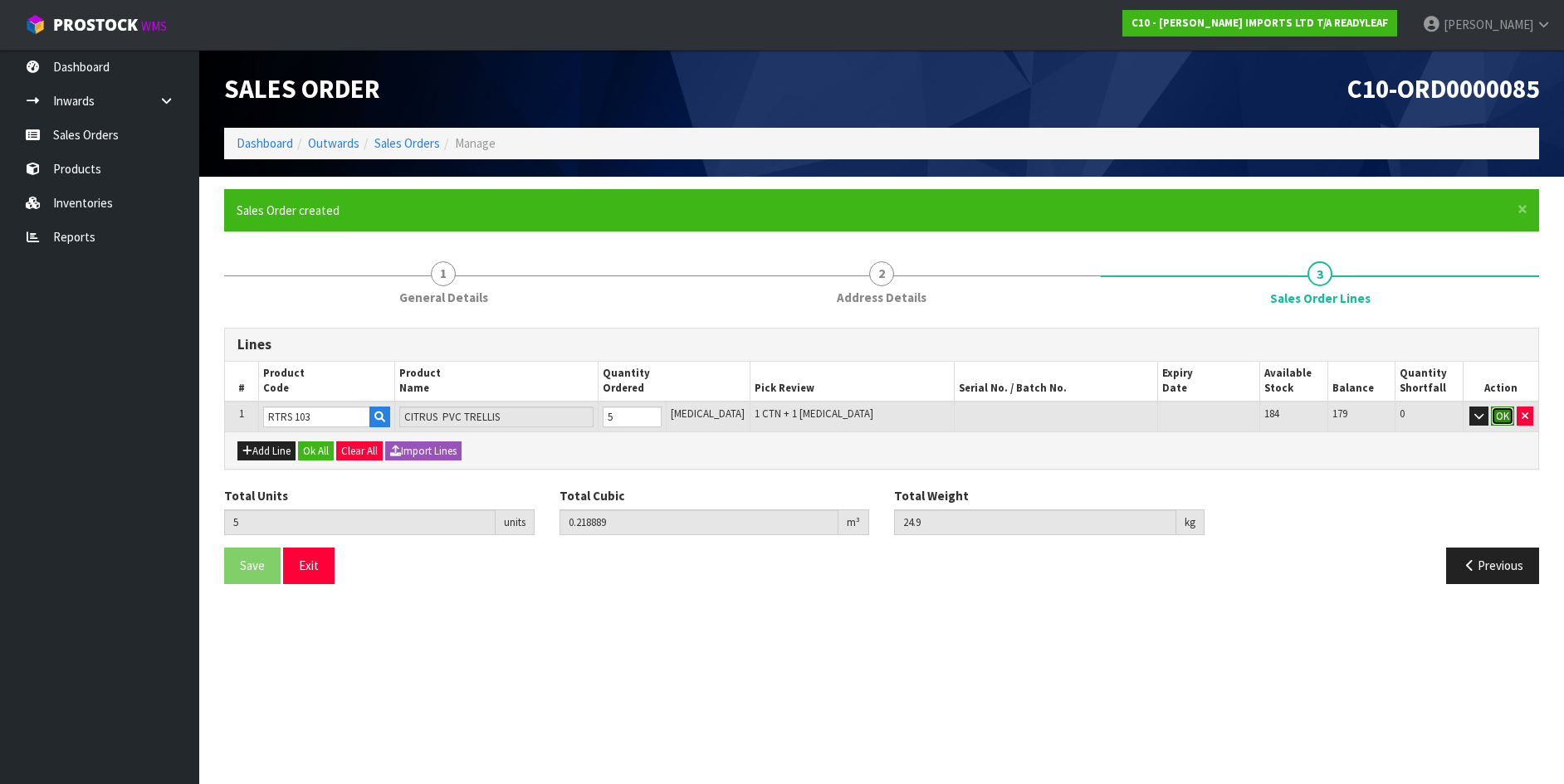
click at [1500, 414] on button "OK" at bounding box center [1503, 417] width 24 height 20
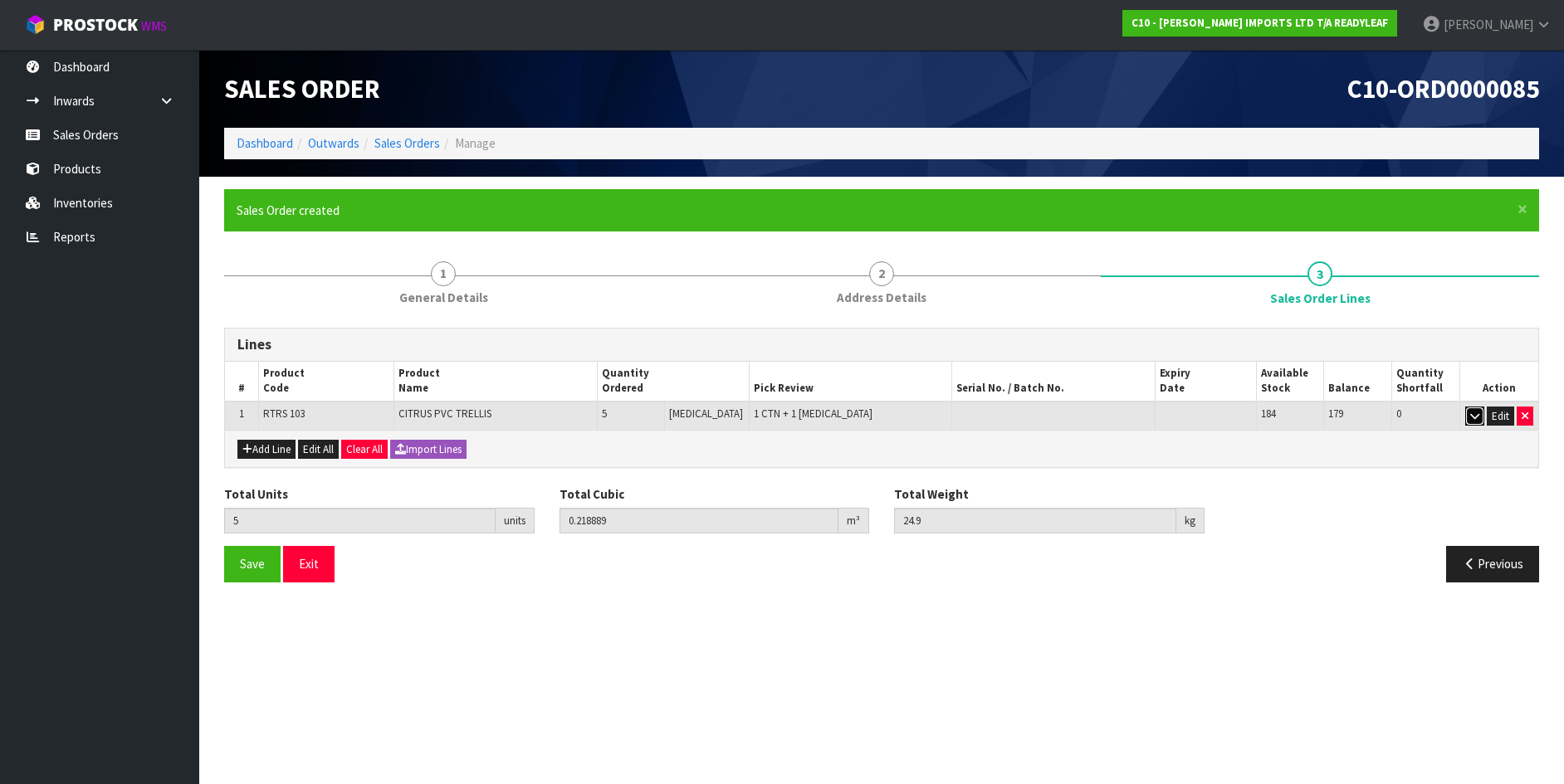
click at [1472, 415] on icon "button" at bounding box center [1474, 416] width 9 height 11
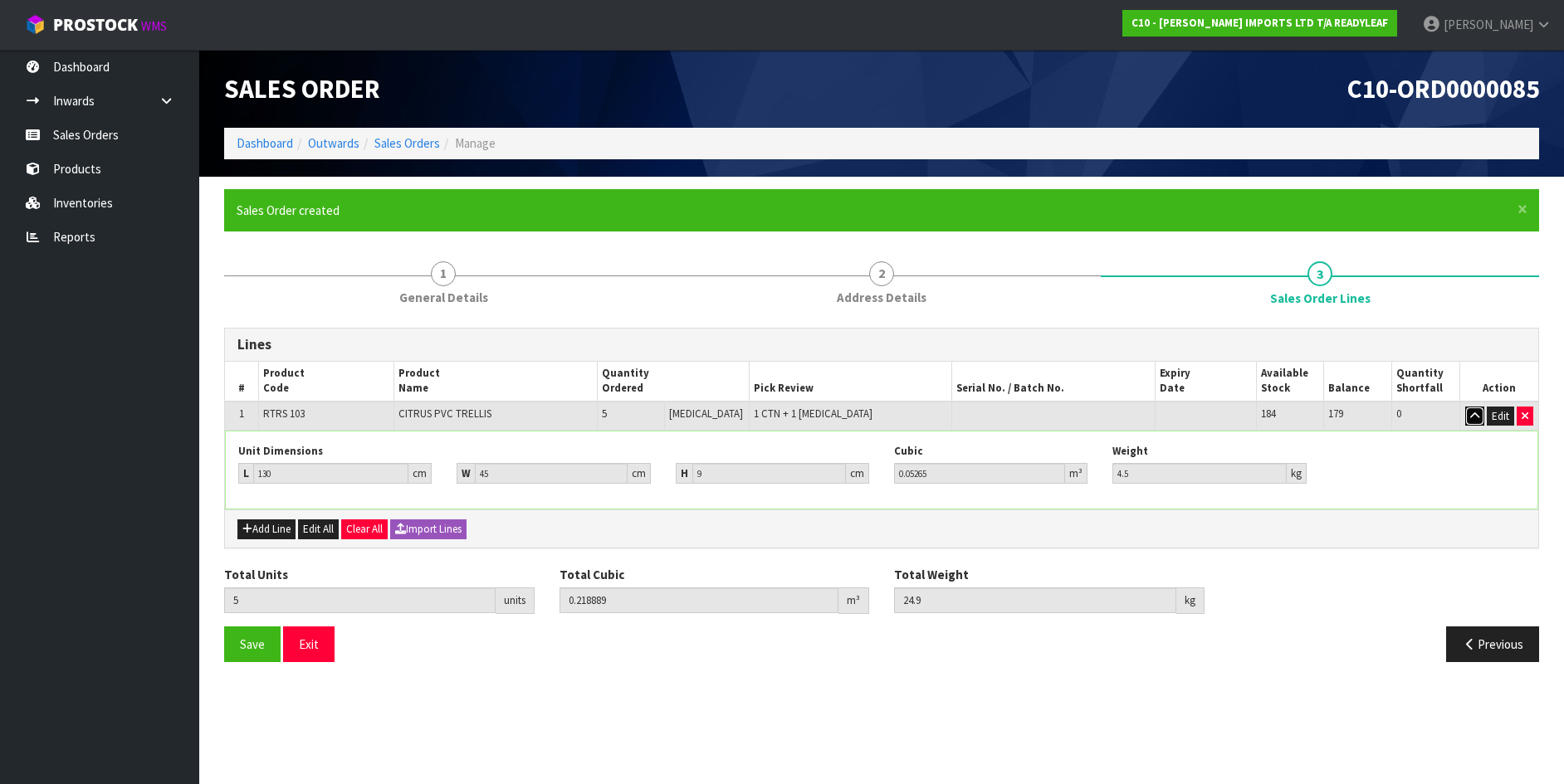
click at [1470, 413] on icon "button" at bounding box center [1474, 416] width 9 height 11
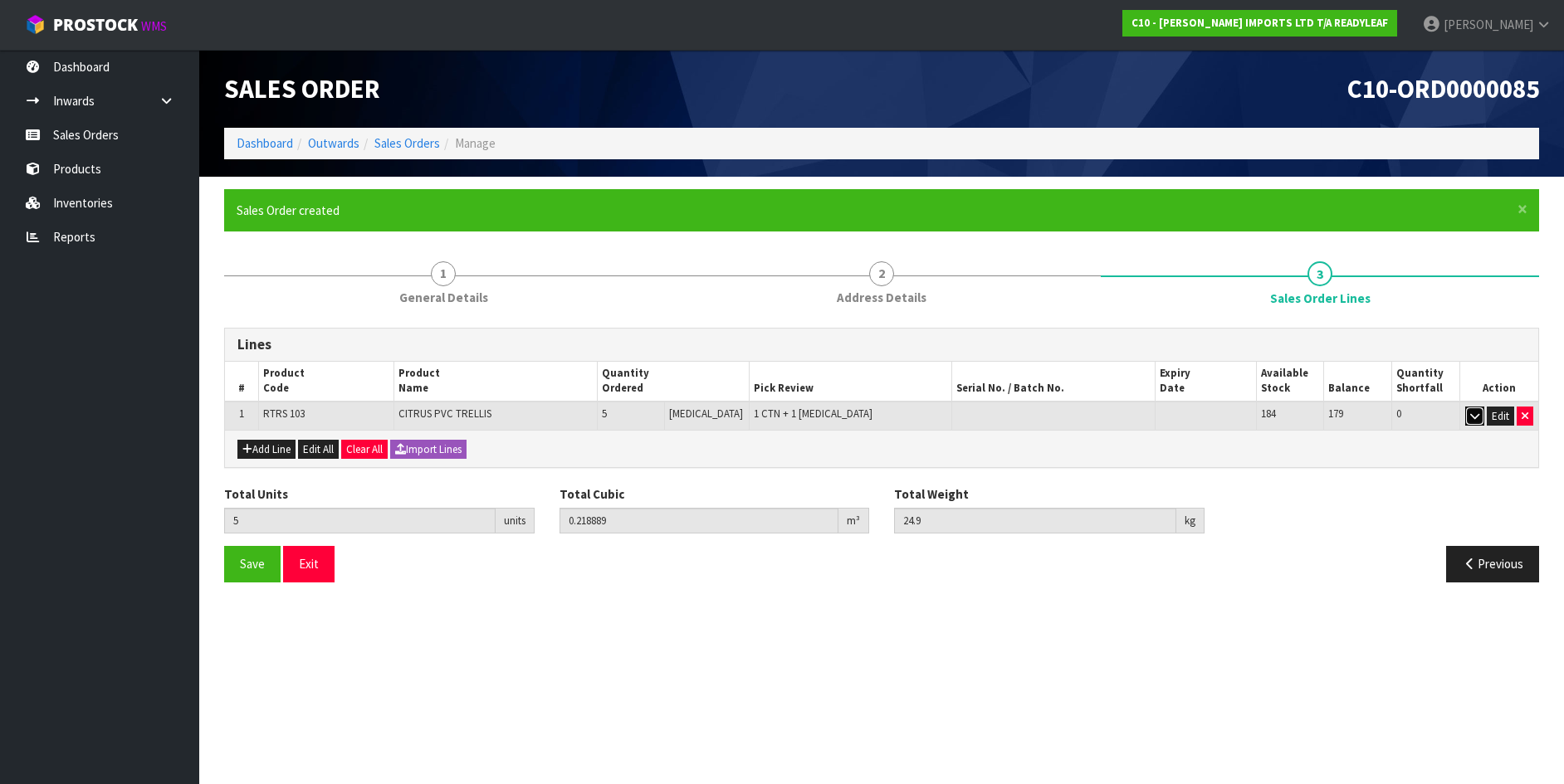
click at [1470, 413] on icon "button" at bounding box center [1474, 416] width 9 height 11
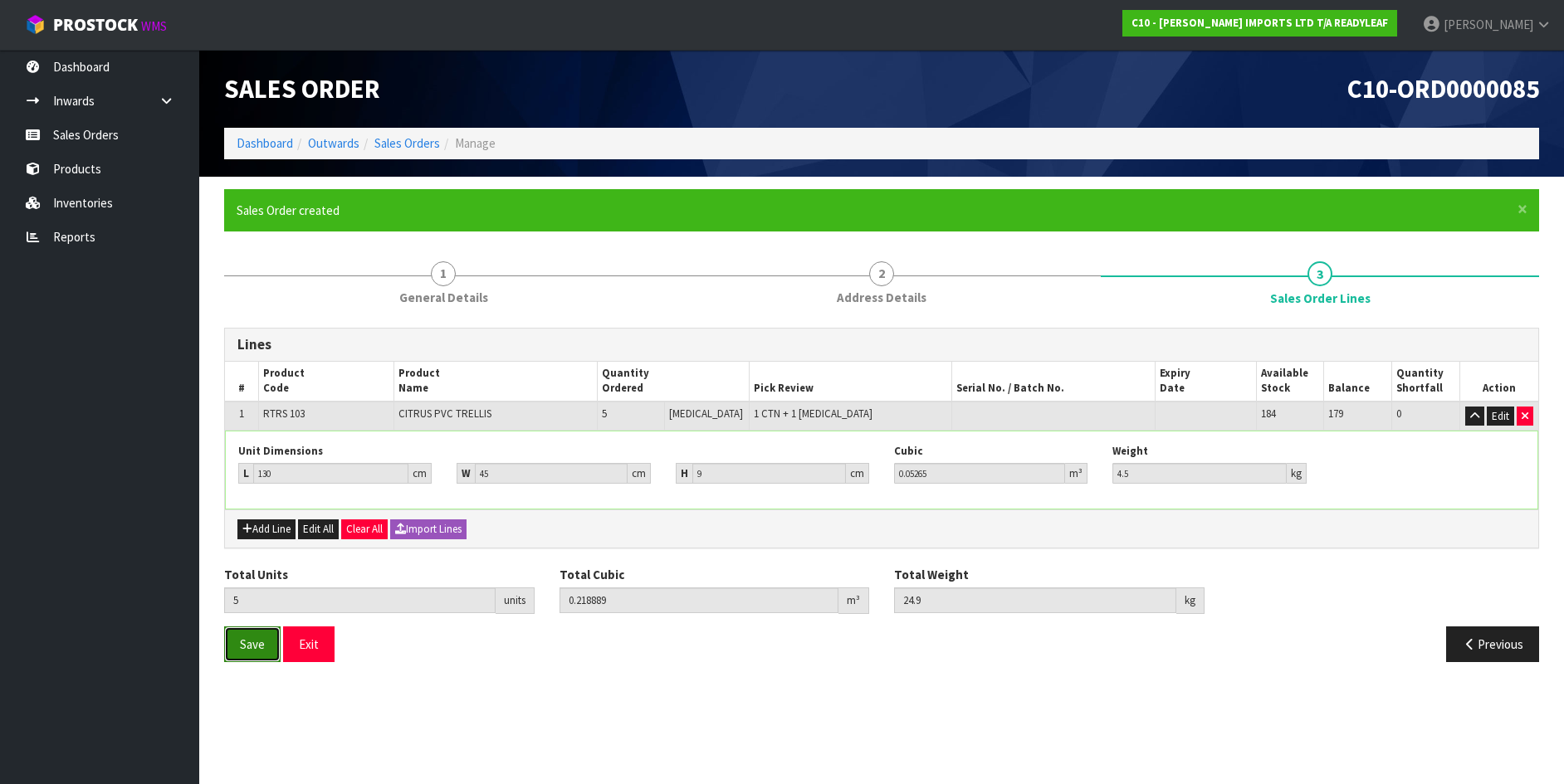
click at [242, 647] on span "Save" at bounding box center [252, 645] width 25 height 16
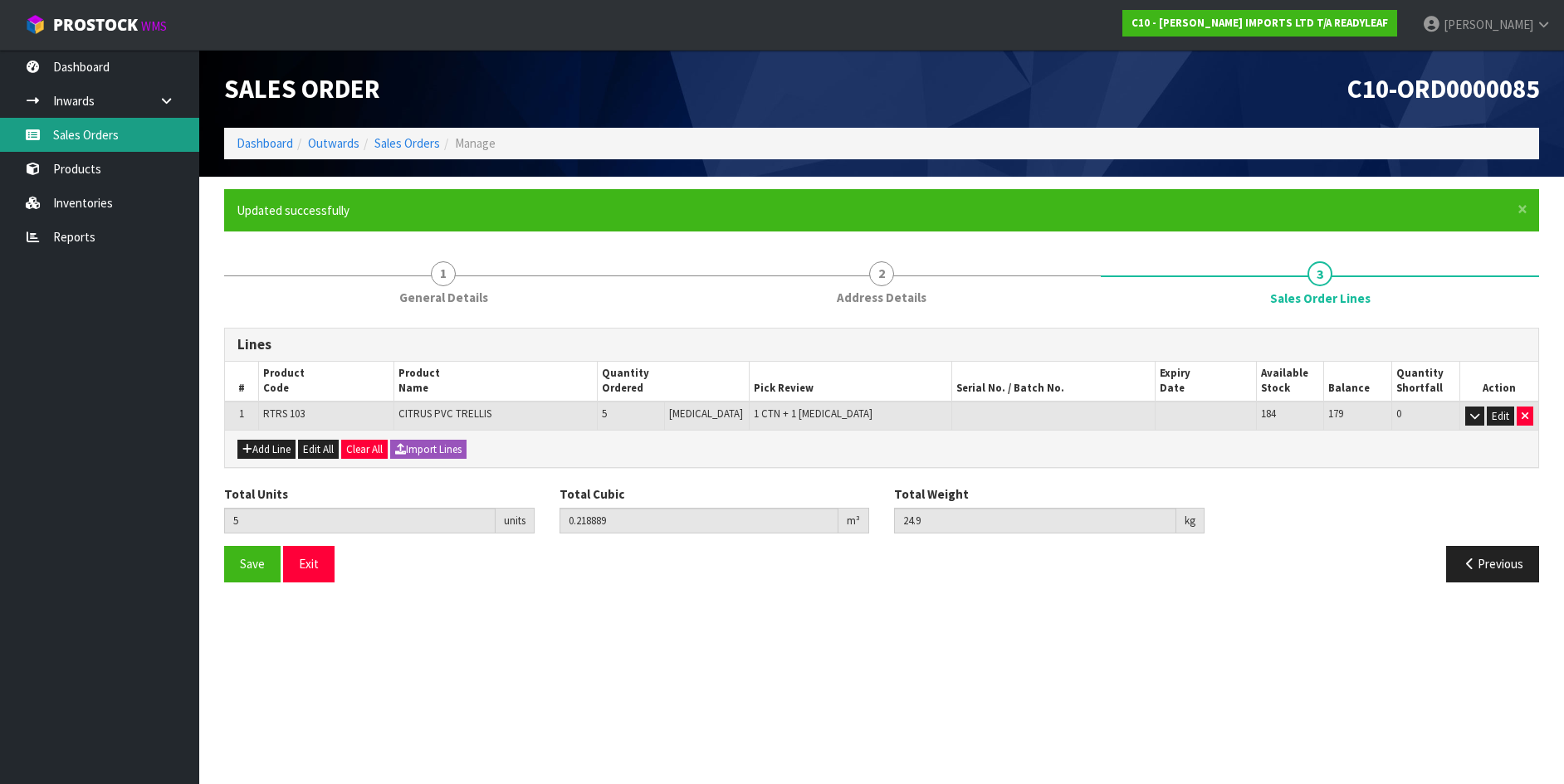
click at [79, 134] on link "Sales Orders" at bounding box center [99, 134] width 199 height 34
